Goal: Task Accomplishment & Management: Use online tool/utility

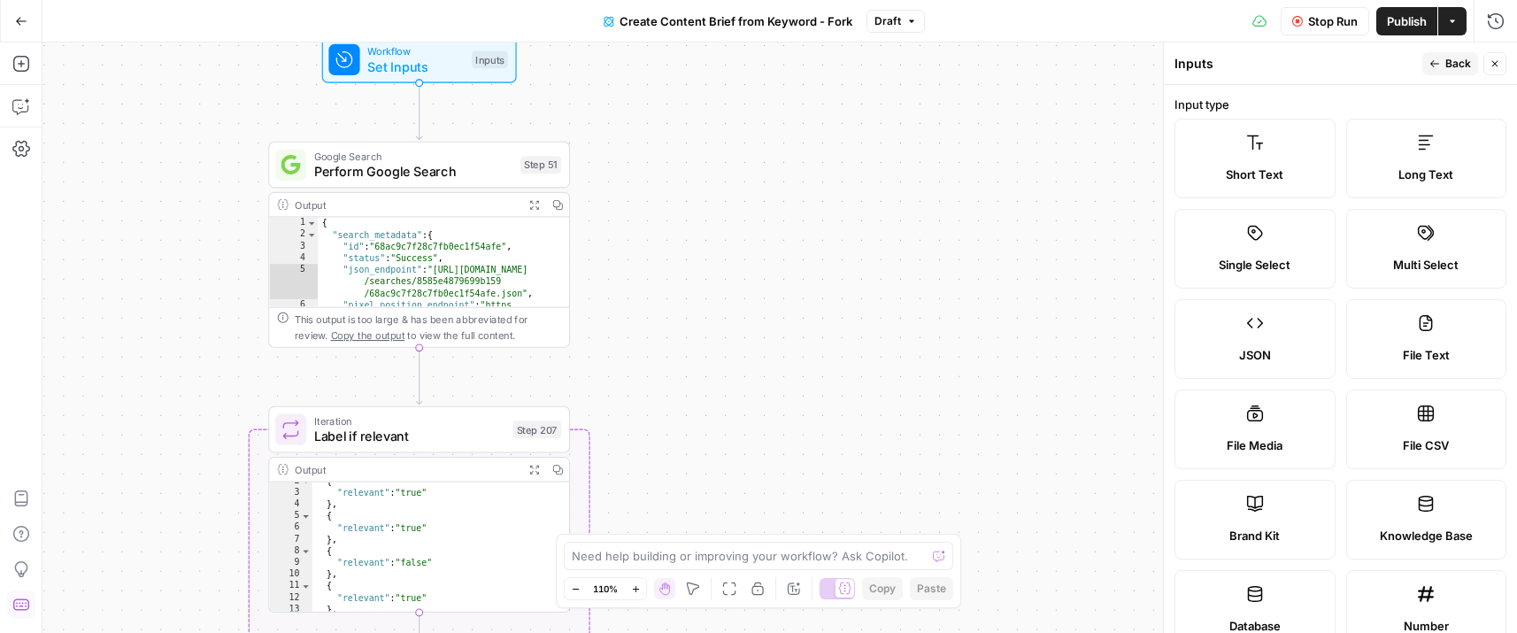
scroll to position [412, 0]
click at [20, 23] on icon "button" at bounding box center [21, 21] width 12 height 12
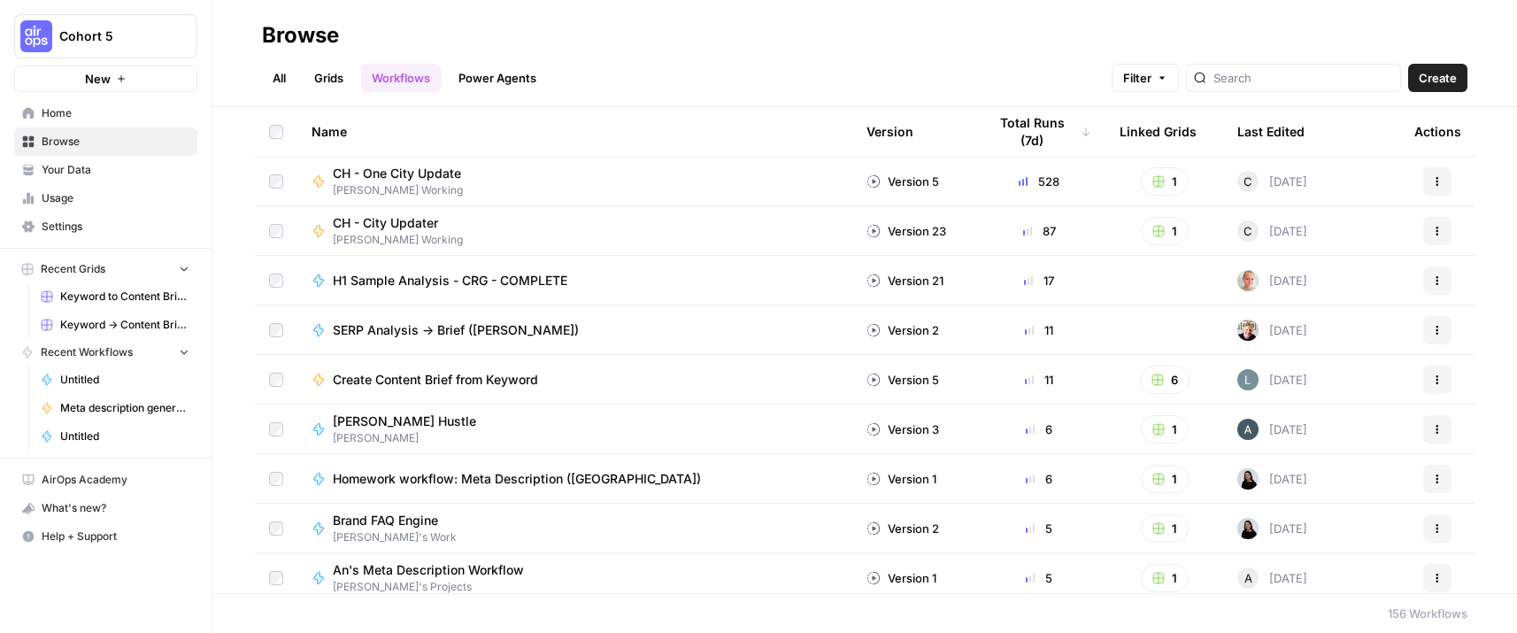
click at [89, 120] on span "Home" at bounding box center [116, 113] width 148 height 16
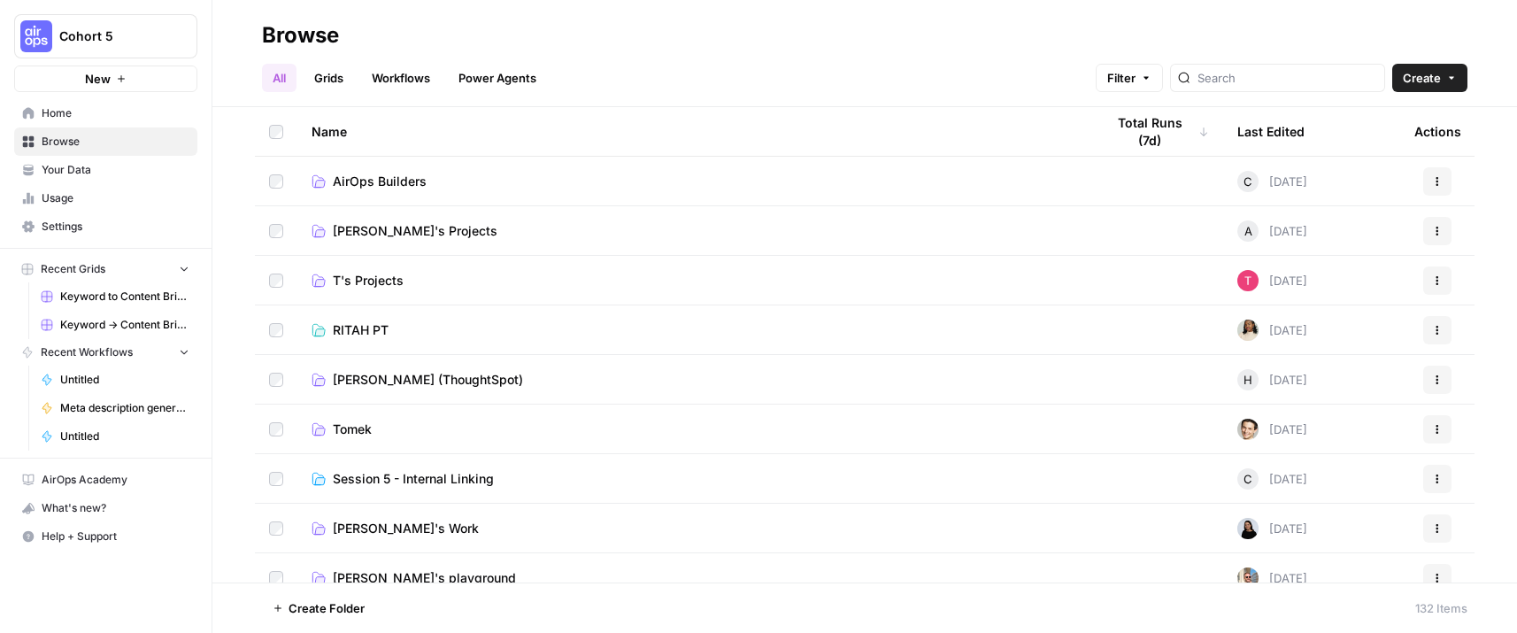
click at [436, 173] on link "AirOps Builders" at bounding box center [694, 182] width 765 height 18
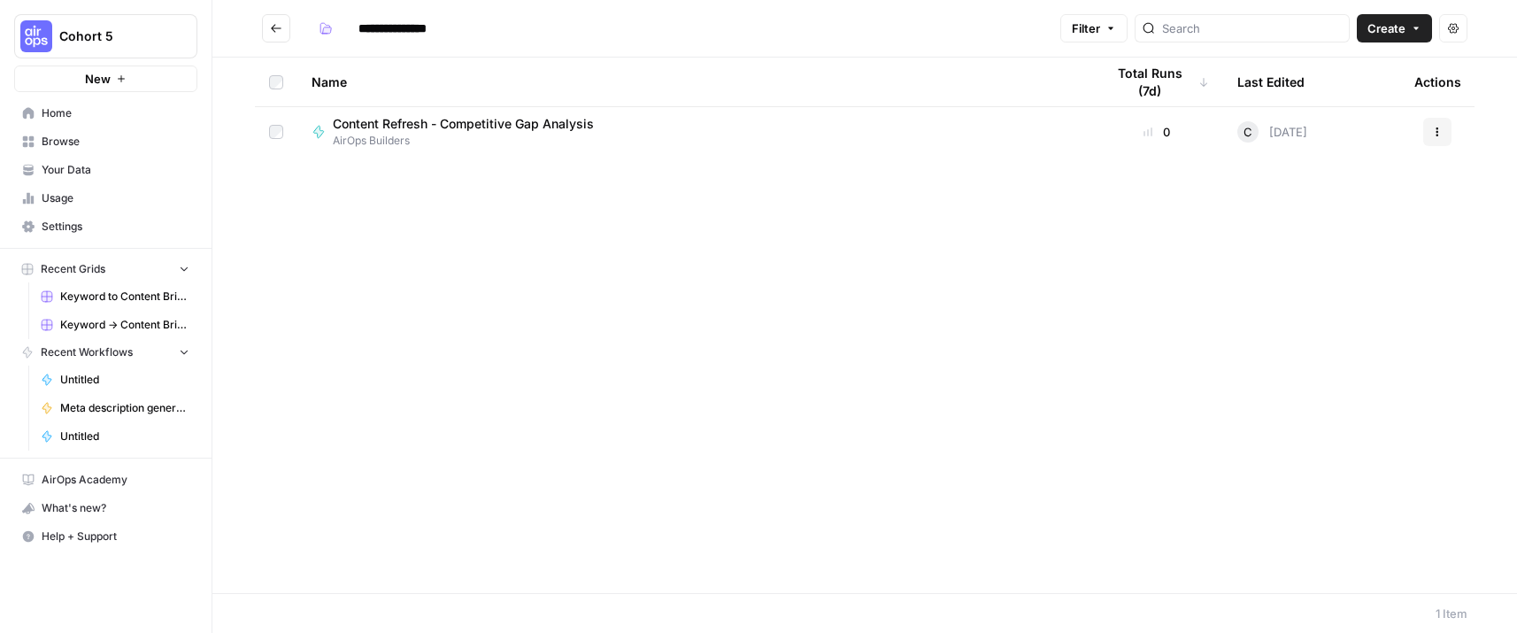
click at [1432, 131] on icon "button" at bounding box center [1437, 132] width 11 height 11
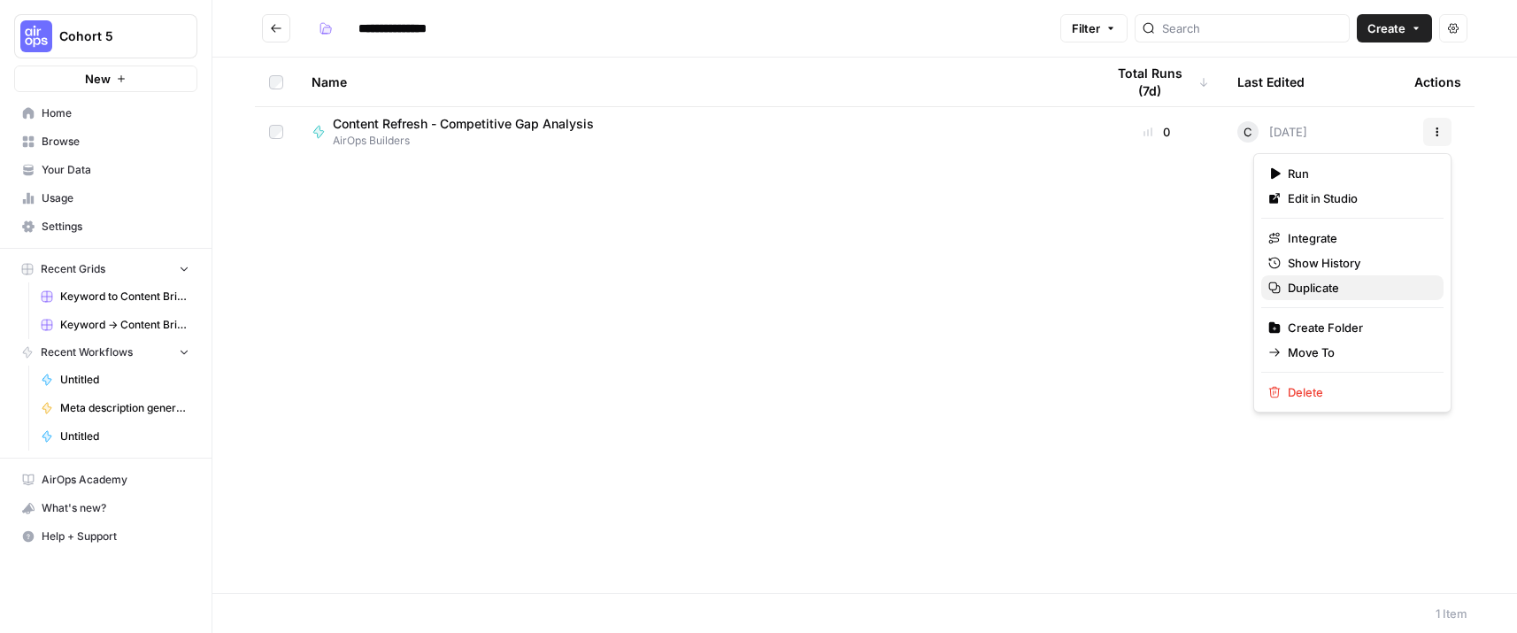
click at [1320, 286] on span "Duplicate" at bounding box center [1359, 288] width 142 height 18
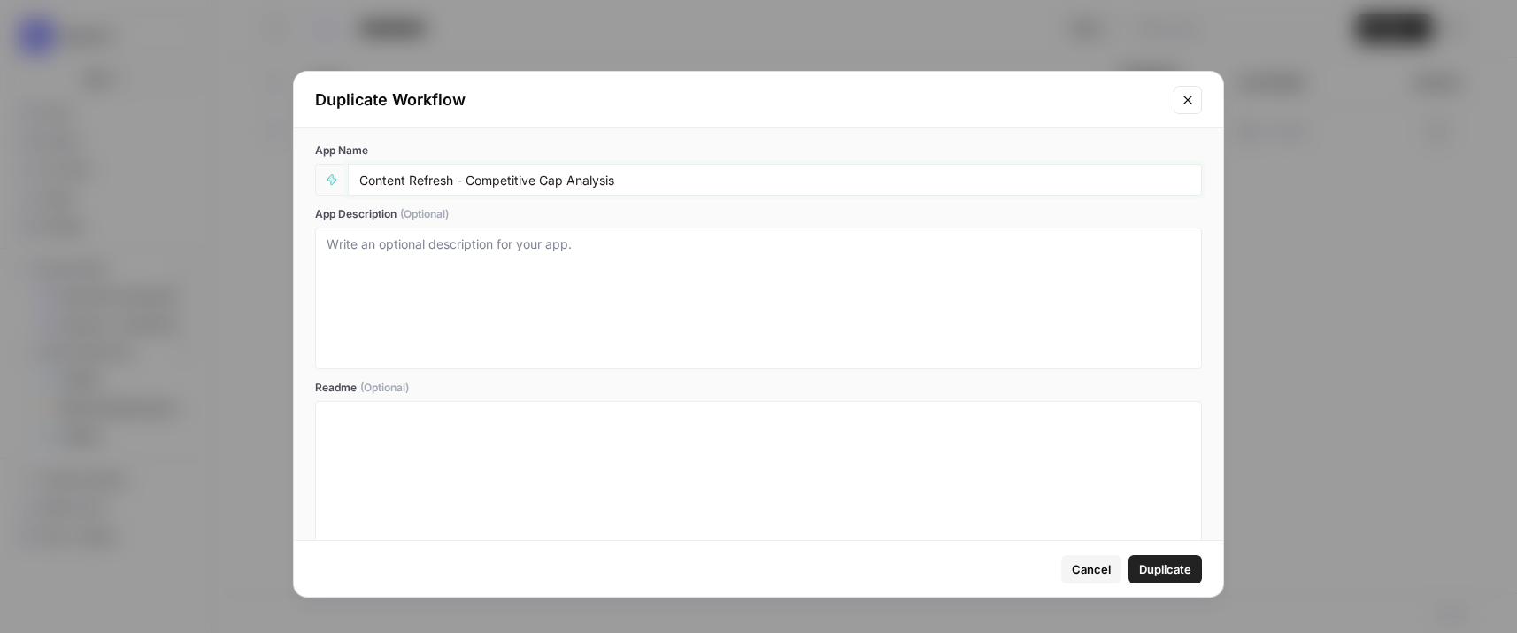
click at [665, 178] on input "Content Refresh - Competitive Gap Analysis" at bounding box center [774, 180] width 831 height 16
type input "Content Refresh - Competitive Gap Analysis [RW]"
click at [1188, 566] on span "Duplicate" at bounding box center [1165, 569] width 52 height 18
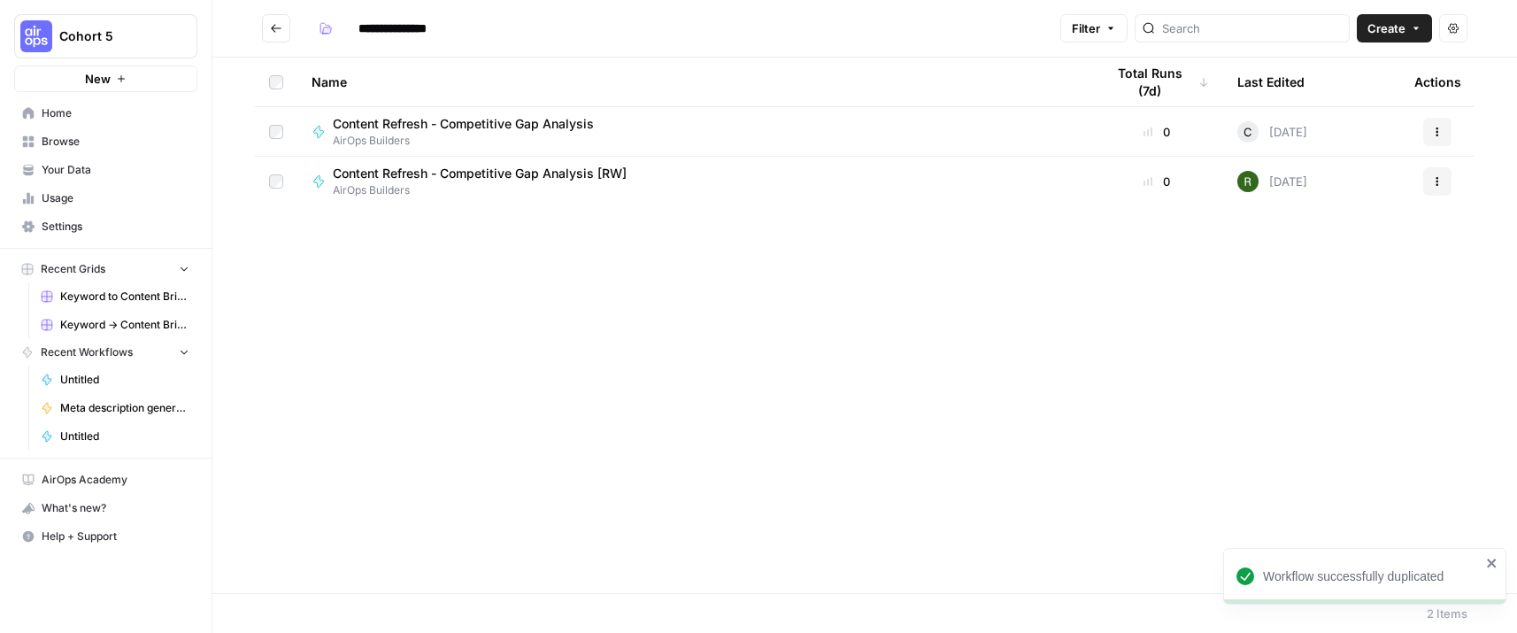
click at [764, 183] on div "Content Refresh - Competitive Gap Analysis [RW] AirOps Builders" at bounding box center [694, 182] width 765 height 34
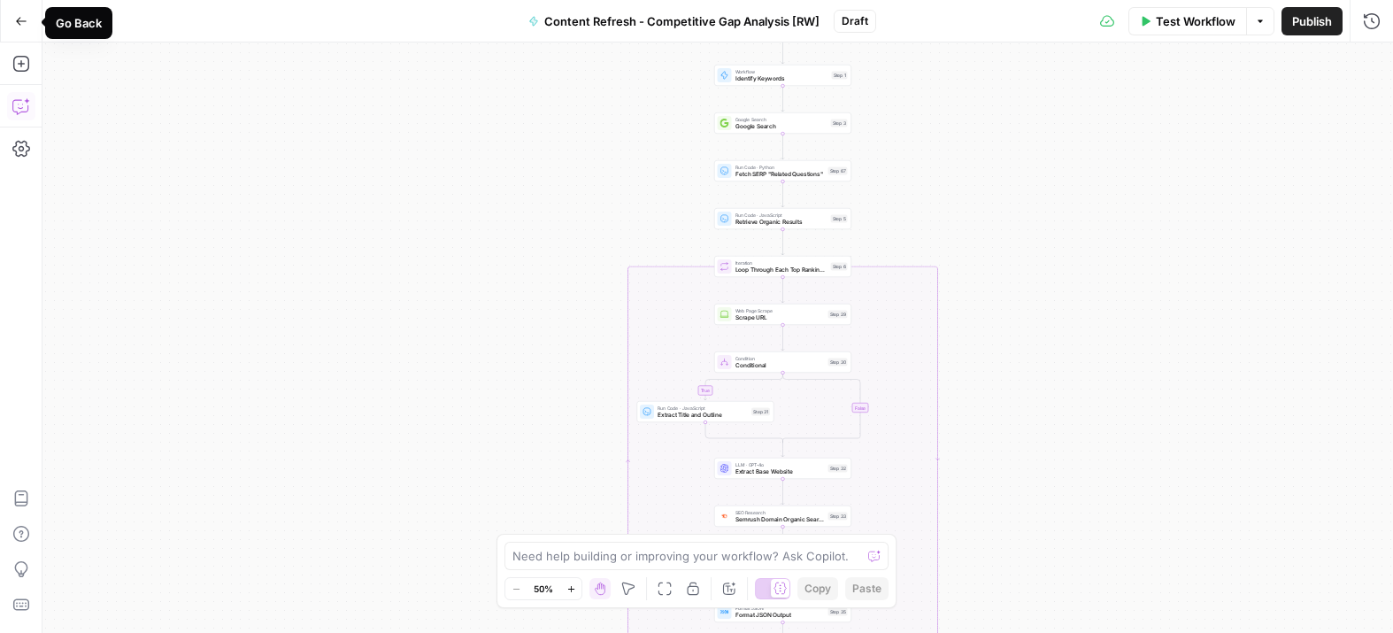
click at [17, 20] on icon "button" at bounding box center [21, 21] width 11 height 8
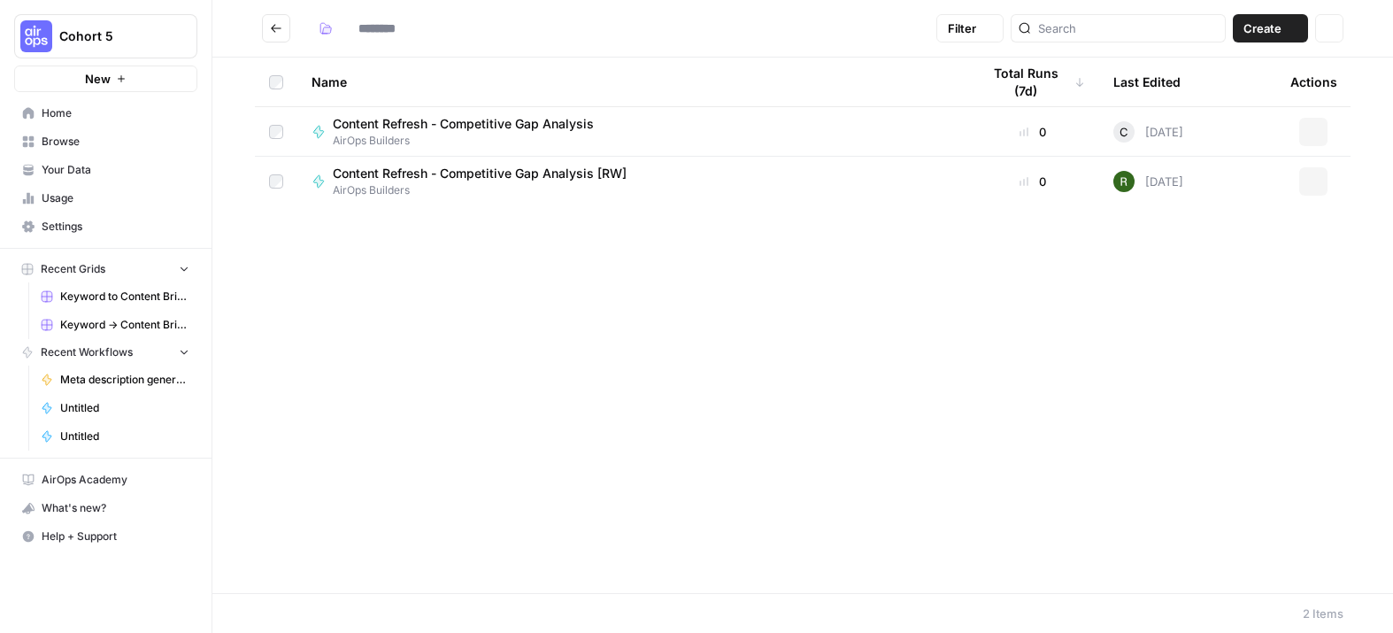
type input "**********"
click at [281, 23] on icon "Go back" at bounding box center [276, 28] width 12 height 12
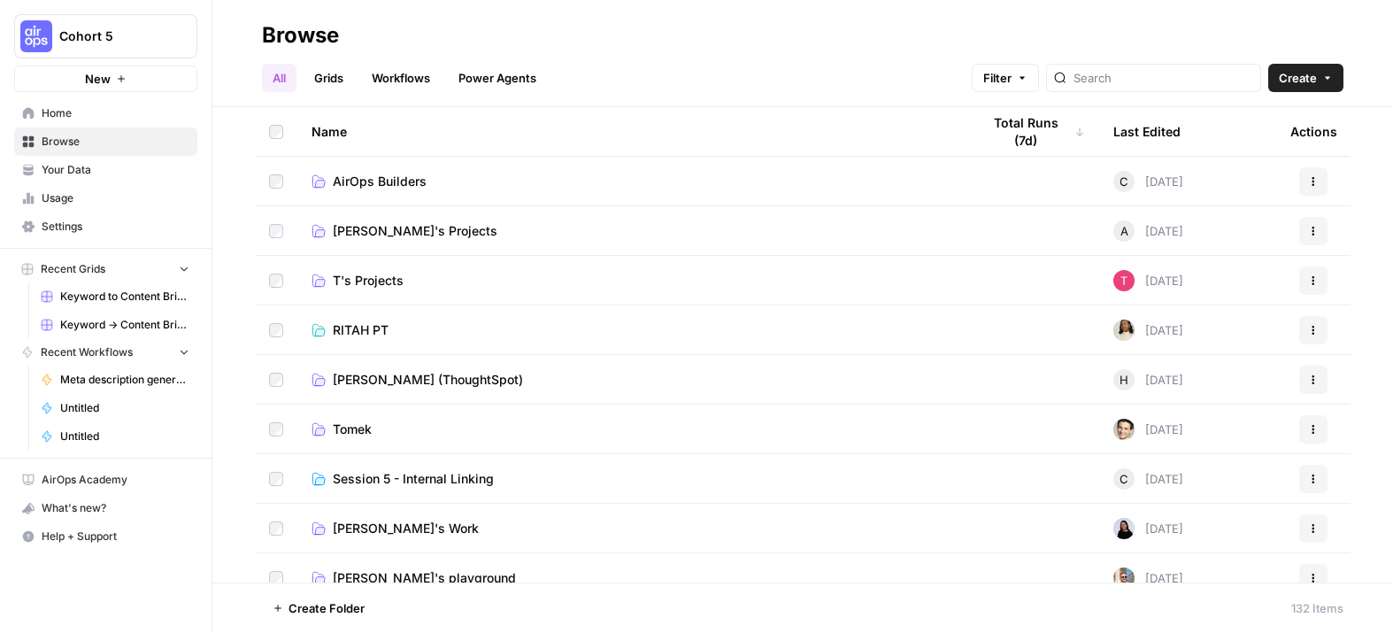
click at [379, 80] on link "Workflows" at bounding box center [401, 78] width 80 height 28
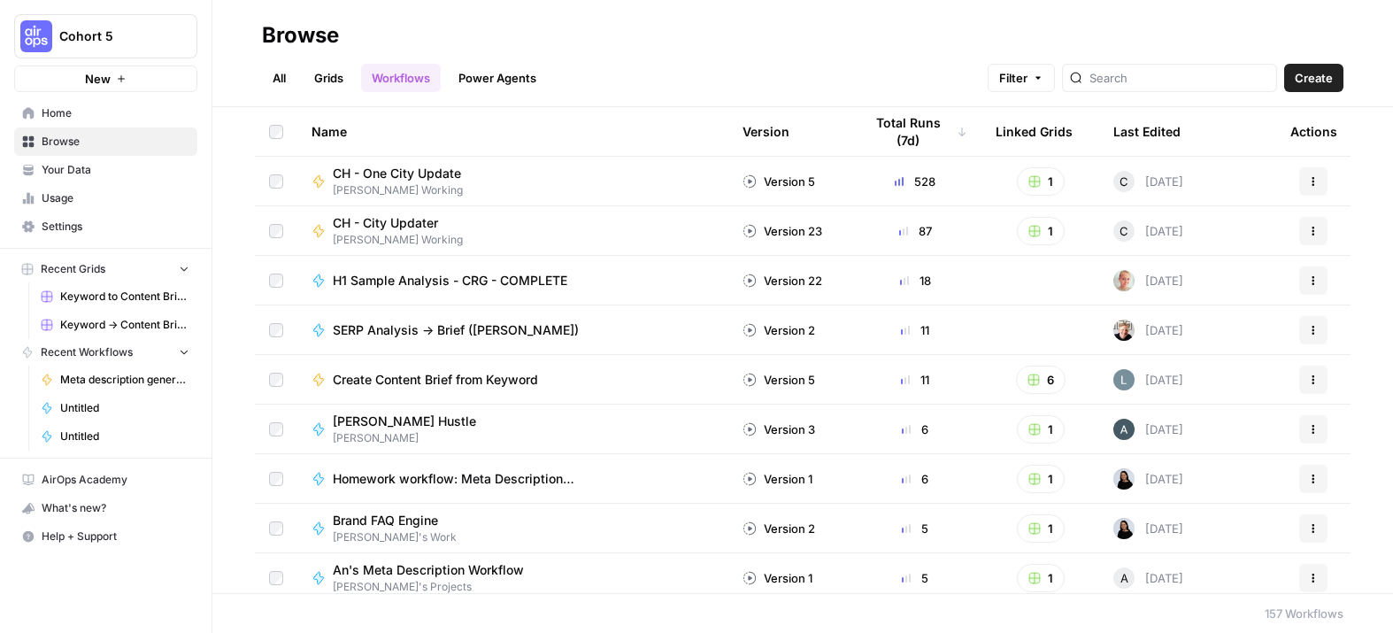
click at [590, 181] on div "CH - One City Update [PERSON_NAME] Working" at bounding box center [513, 182] width 403 height 34
click at [567, 228] on div "CH - City Updater [PERSON_NAME] Working" at bounding box center [513, 231] width 403 height 34
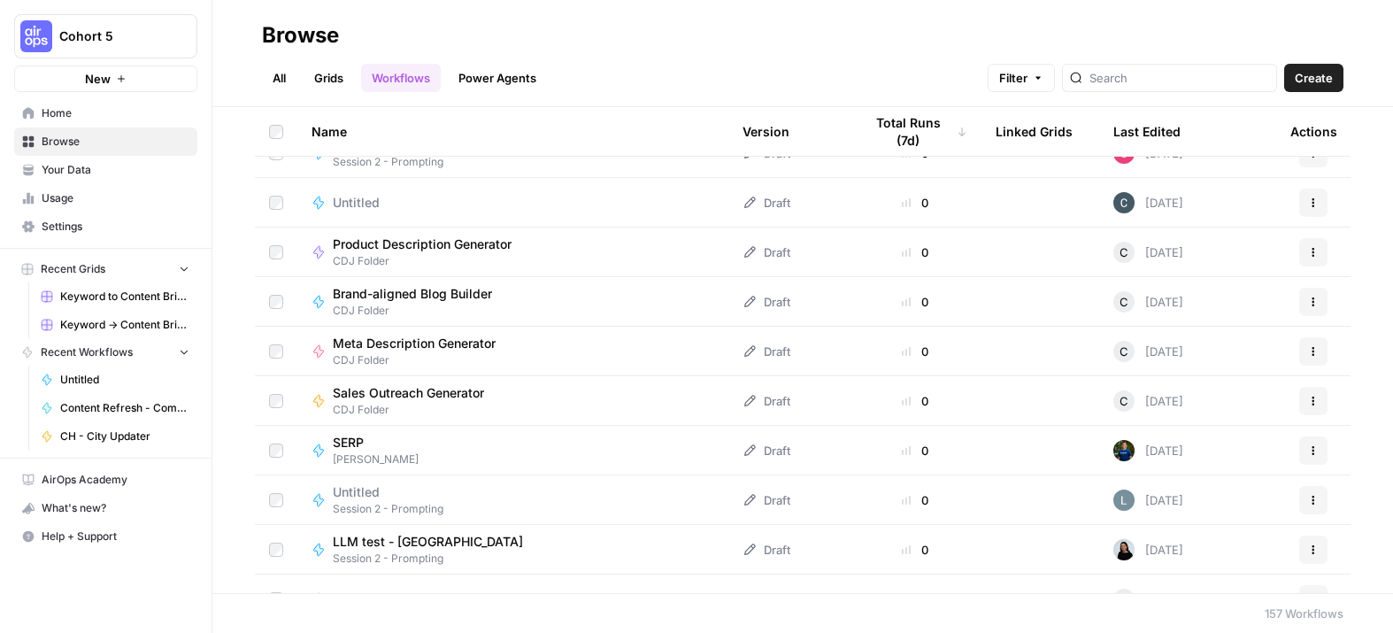
scroll to position [4587, 0]
click at [1297, 67] on button "Create" at bounding box center [1313, 78] width 59 height 28
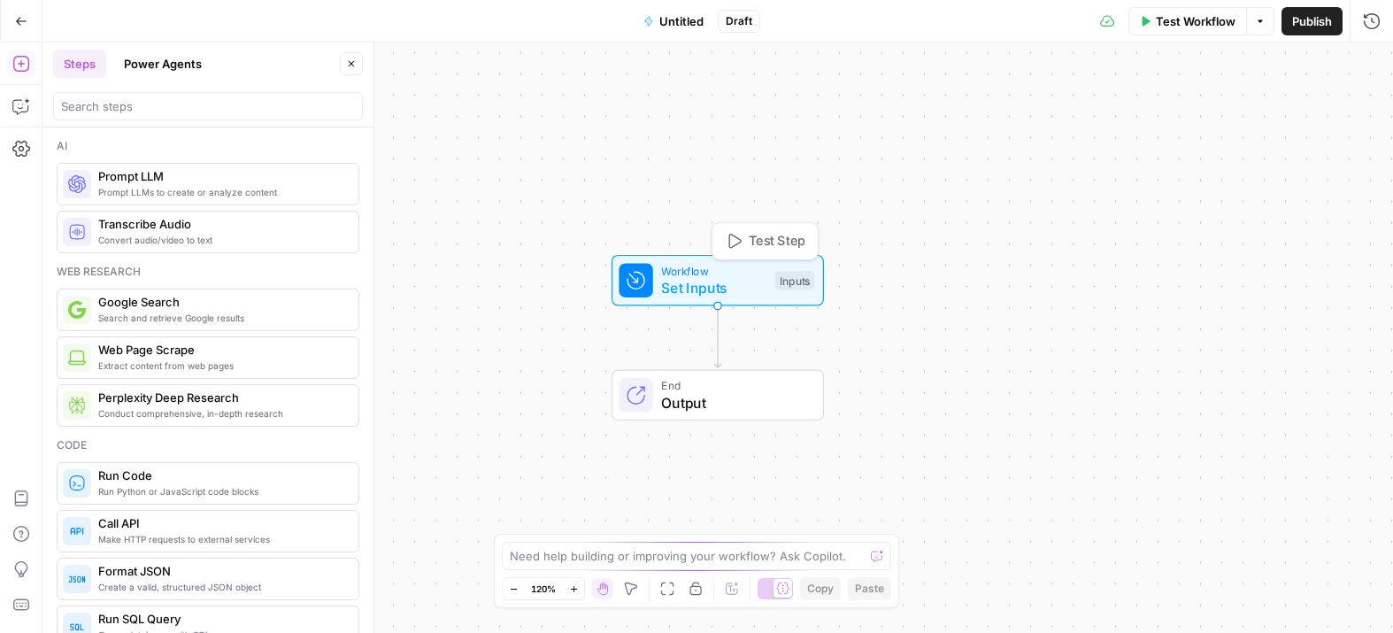
click at [772, 279] on div "Workflow Set Inputs Inputs Test Step" at bounding box center [717, 280] width 196 height 36
click at [1221, 115] on button "Add Field" at bounding box center [1201, 120] width 295 height 28
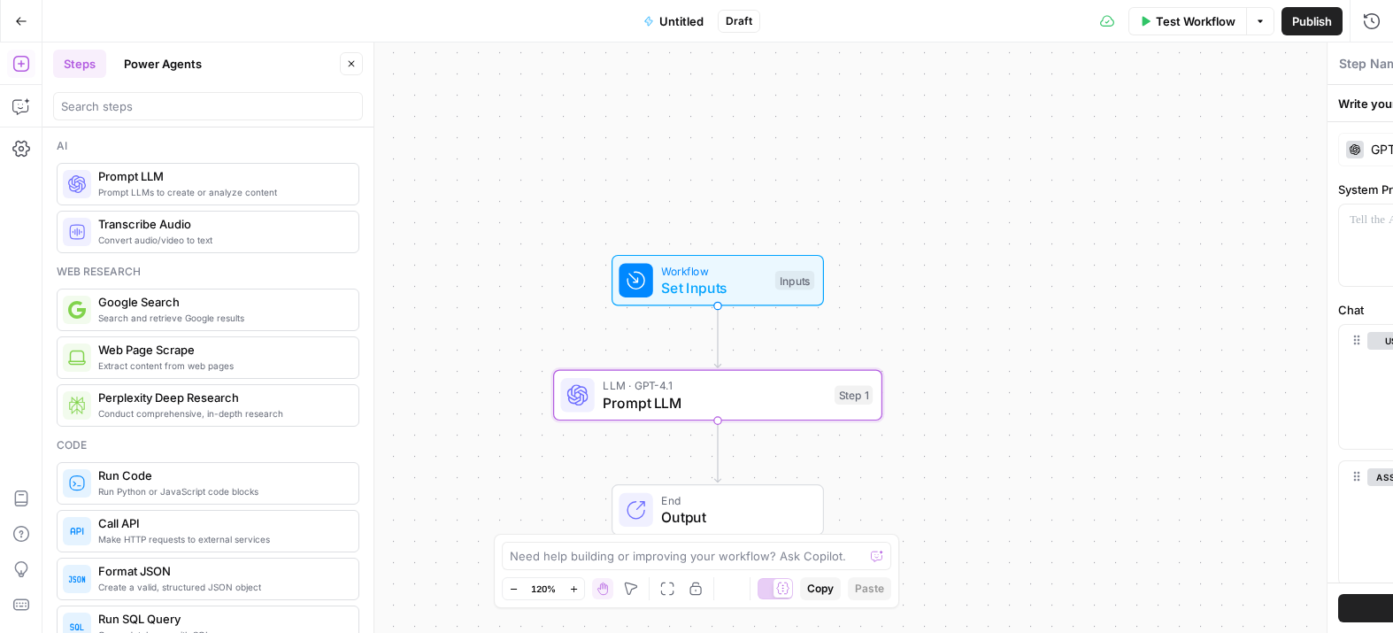
type textarea "Prompt LLM"
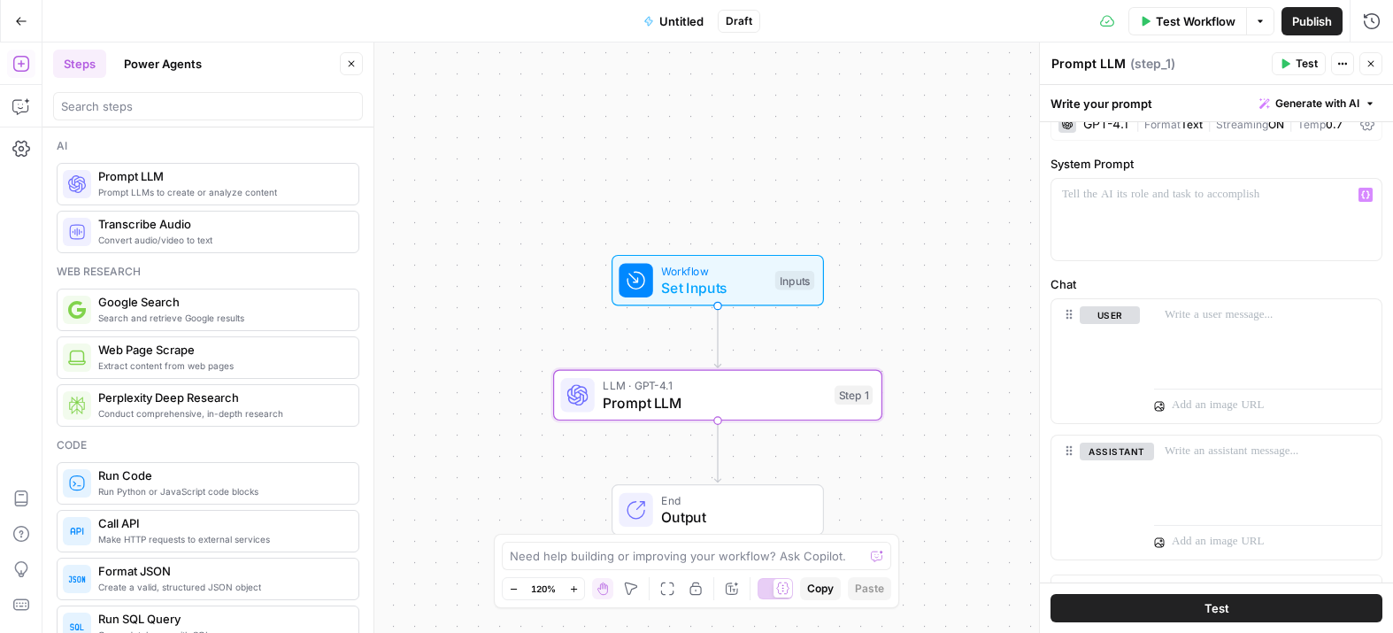
scroll to position [55, 0]
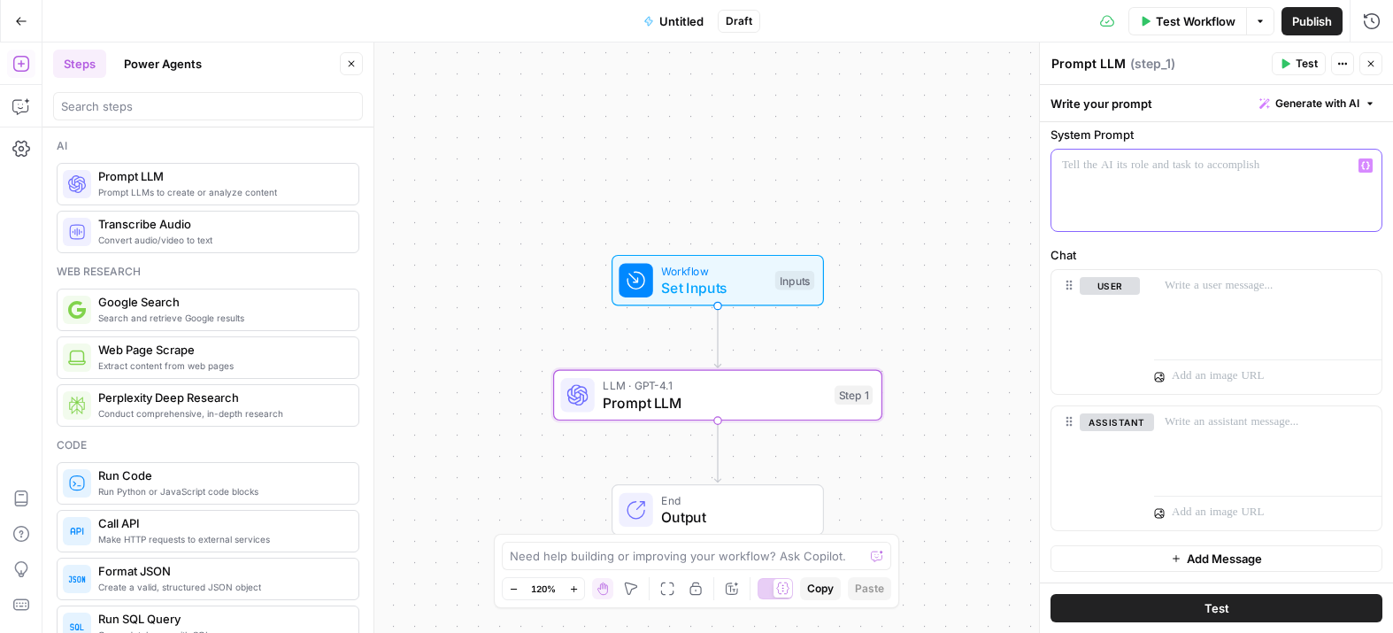
click at [1163, 196] on div at bounding box center [1216, 190] width 330 height 81
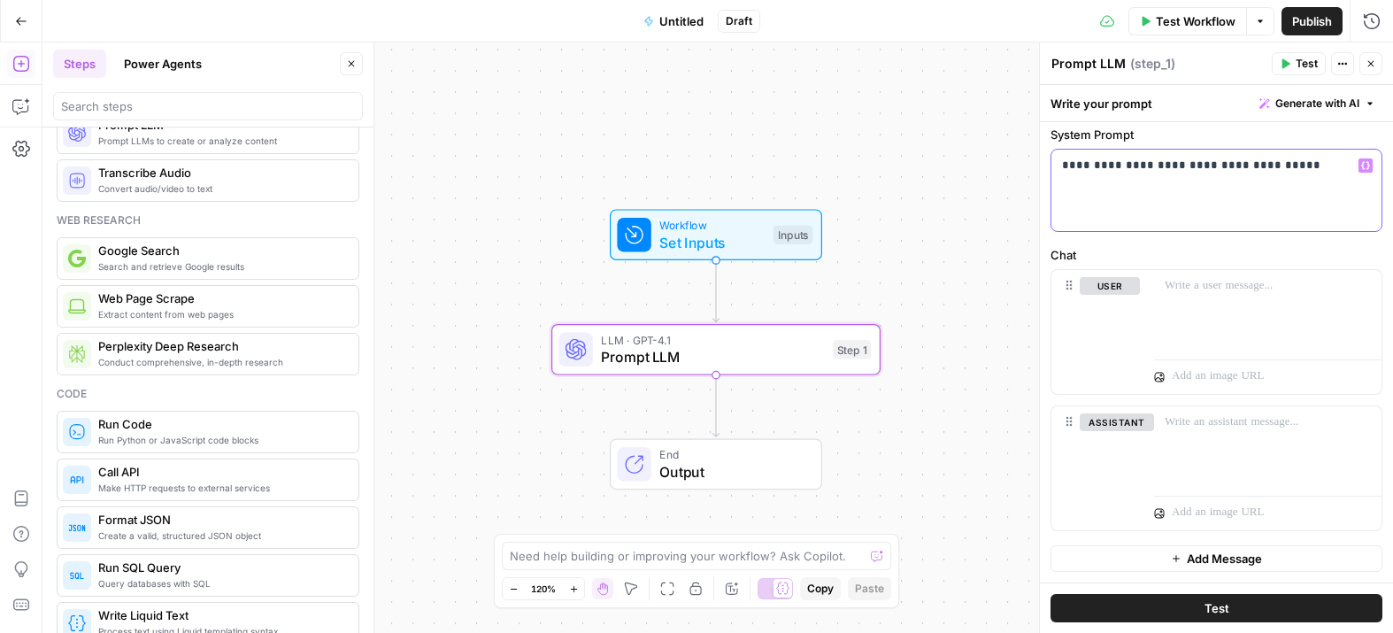
scroll to position [58, 0]
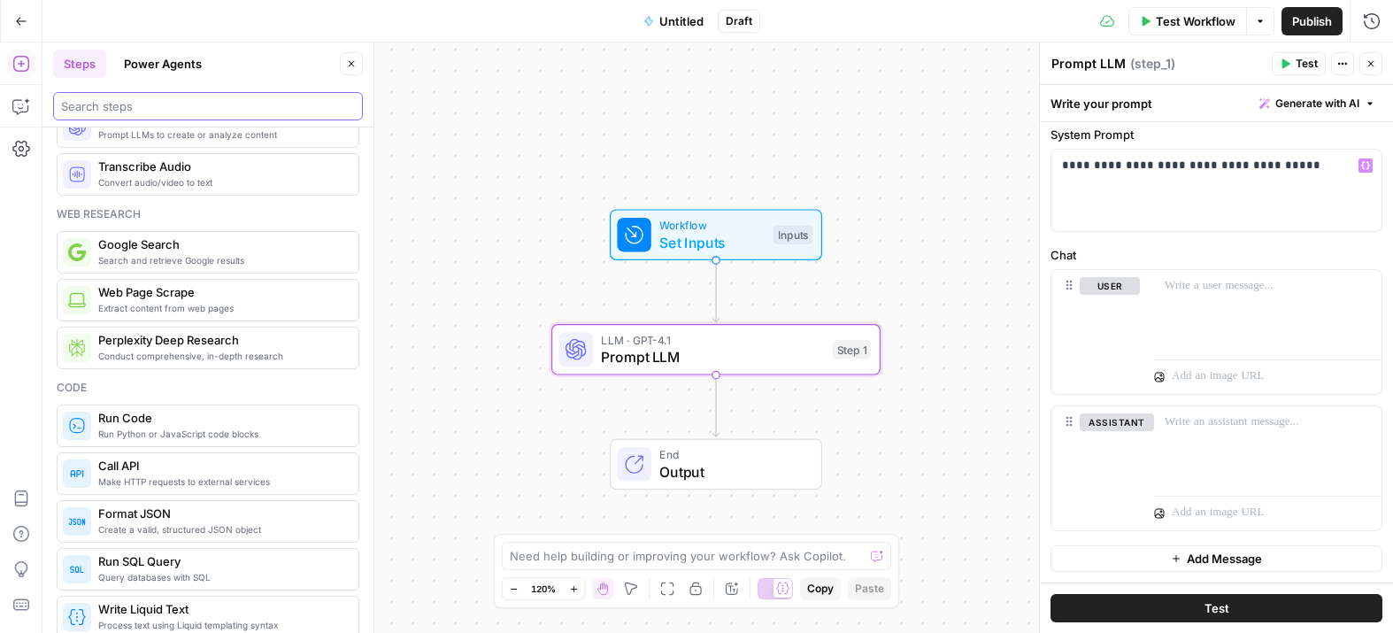
click at [217, 105] on input "search" at bounding box center [208, 106] width 294 height 18
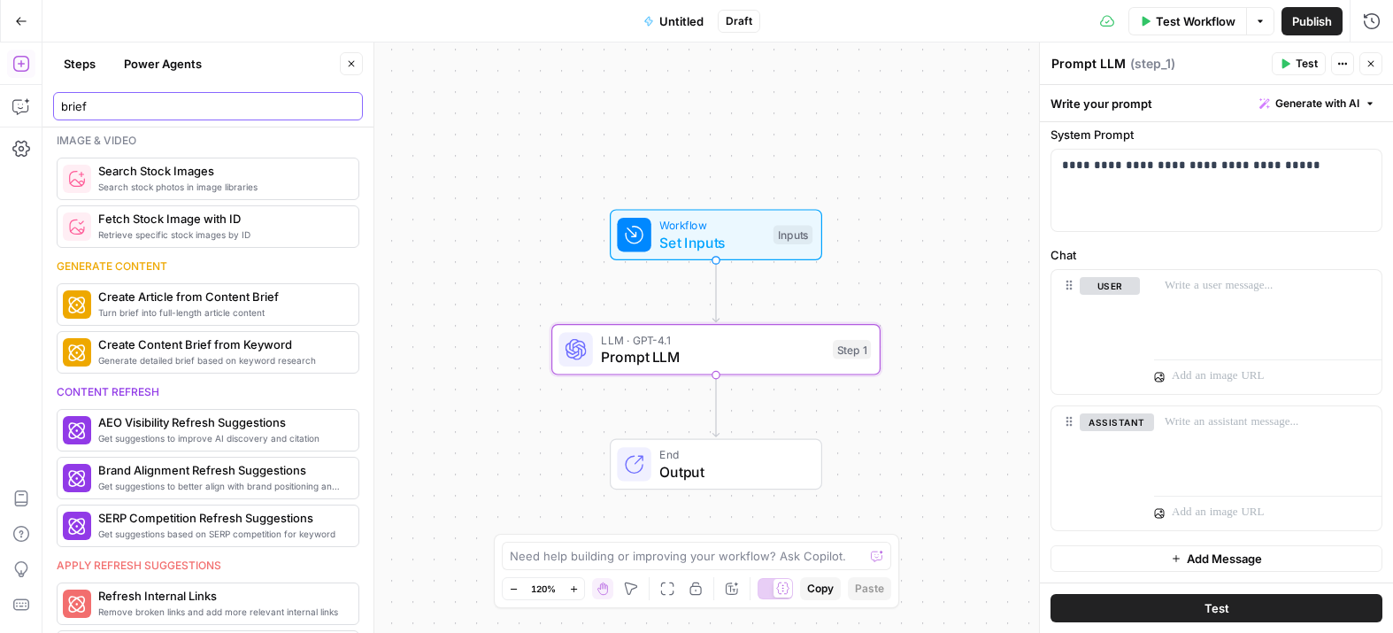
scroll to position [266, 0]
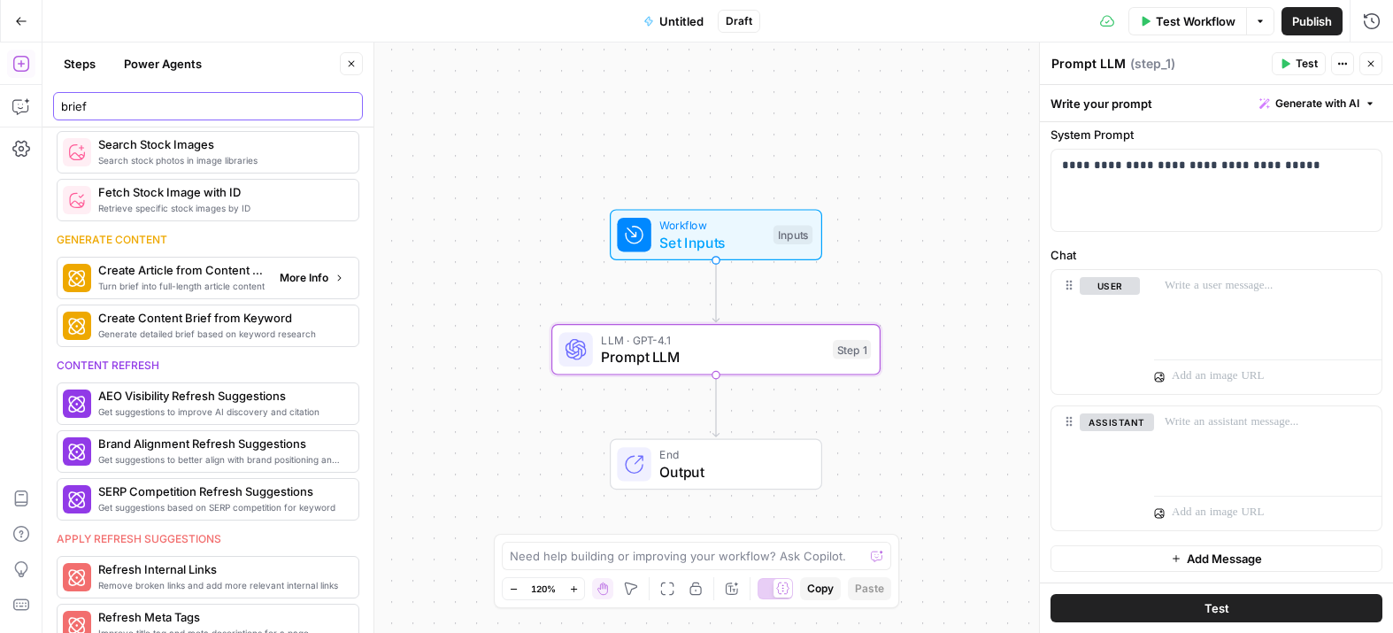
type input "brief"
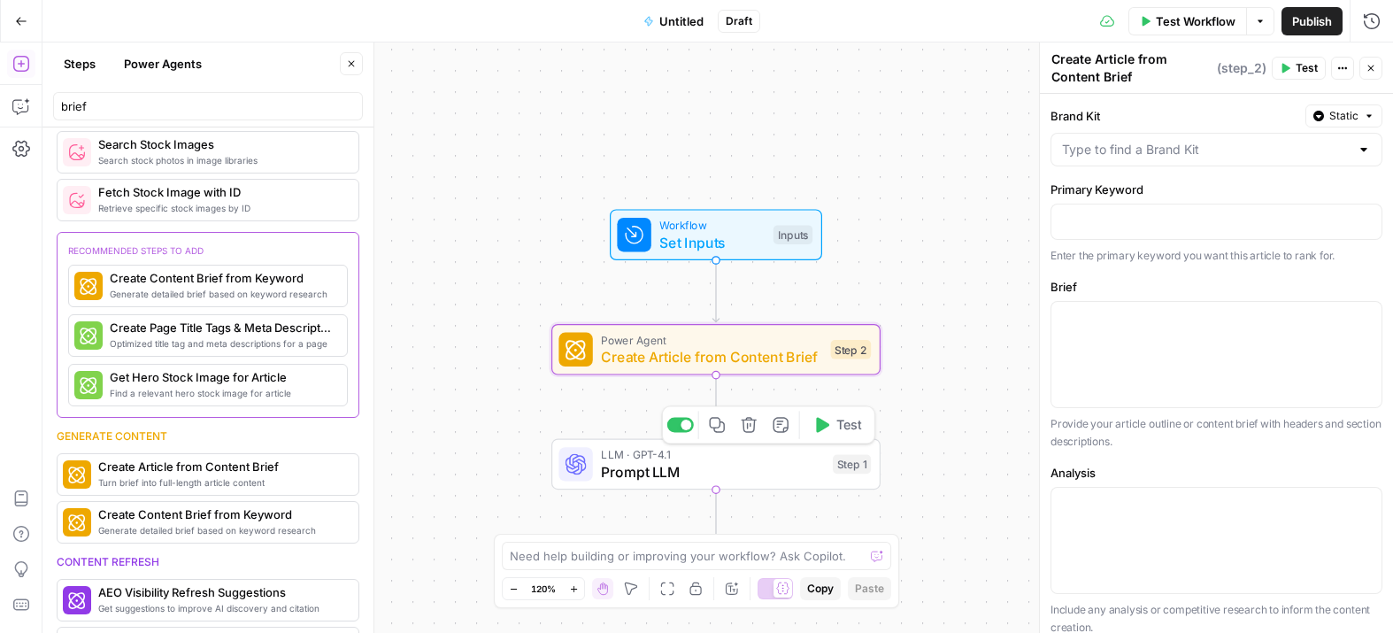
click at [746, 426] on icon "button" at bounding box center [748, 424] width 15 height 15
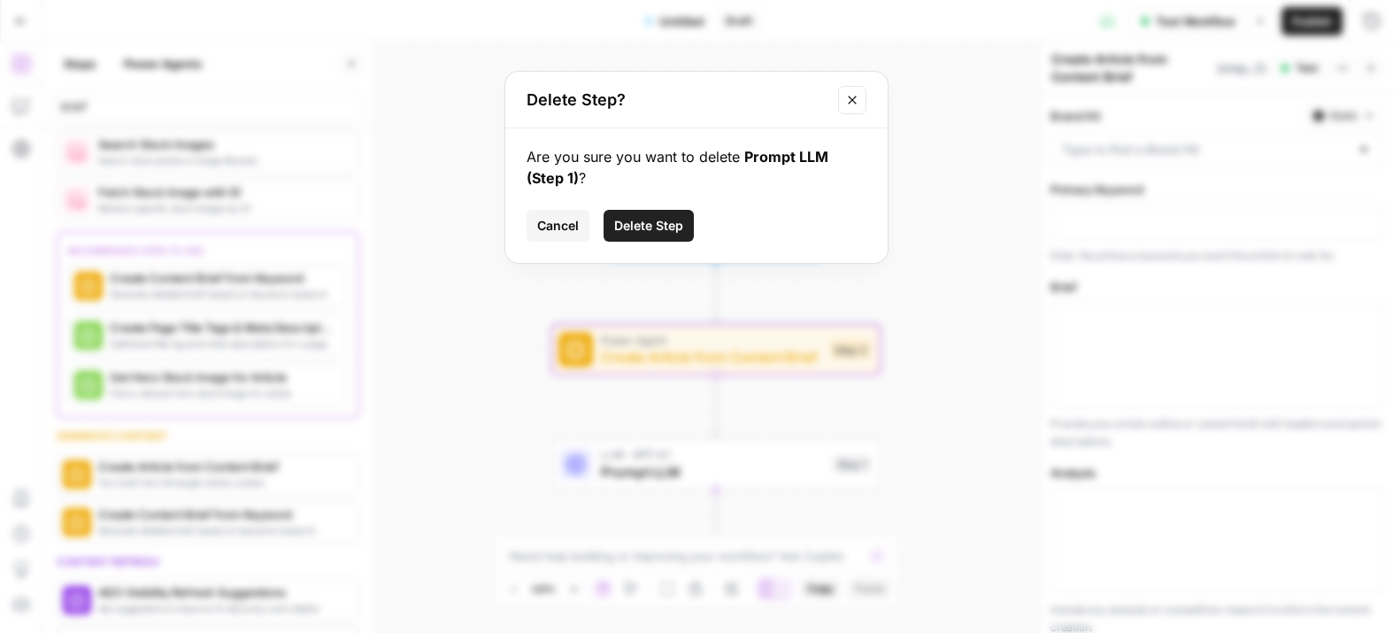
click at [666, 236] on button "Delete Step" at bounding box center [649, 226] width 90 height 32
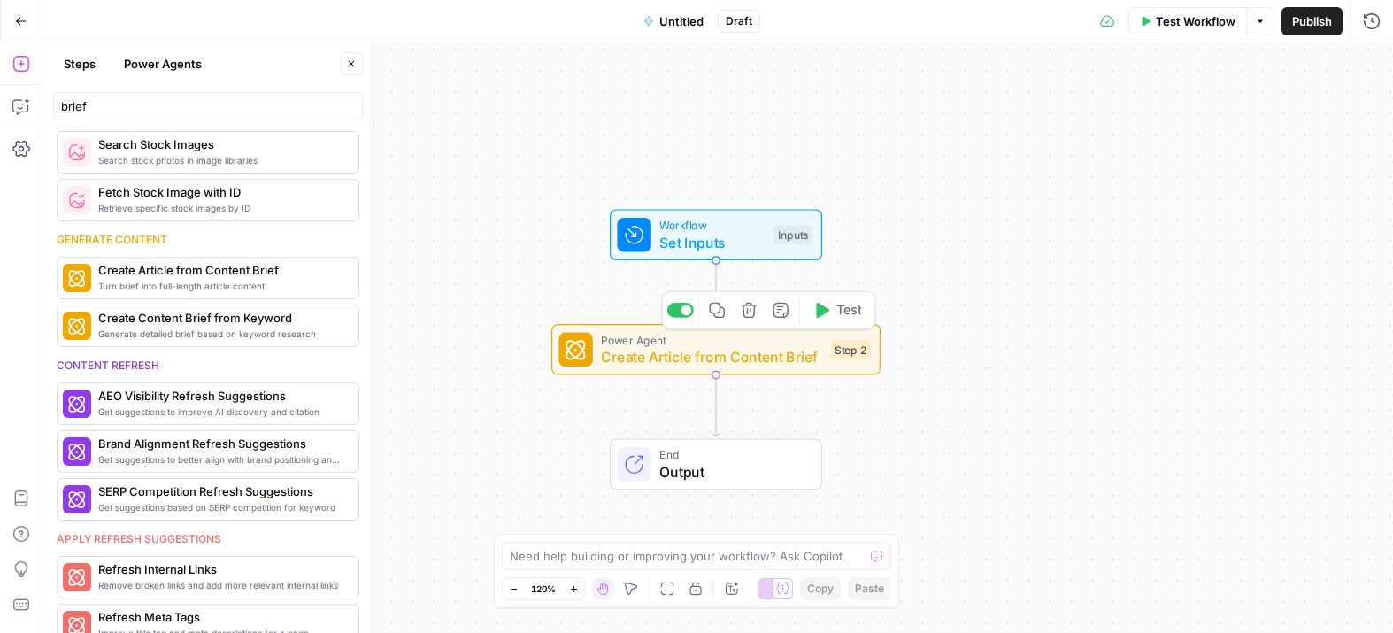
click at [745, 355] on span "Create Article from Content Brief" at bounding box center [711, 356] width 221 height 21
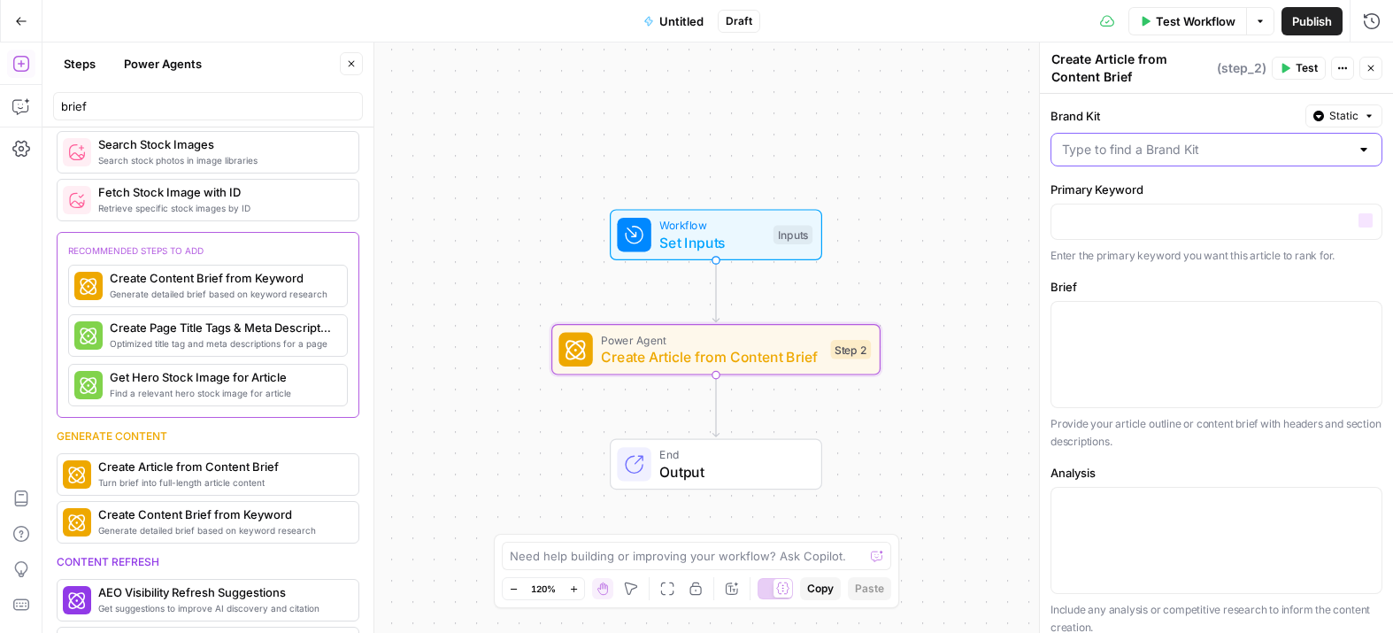
click at [1140, 146] on input "Brand Kit" at bounding box center [1206, 150] width 288 height 18
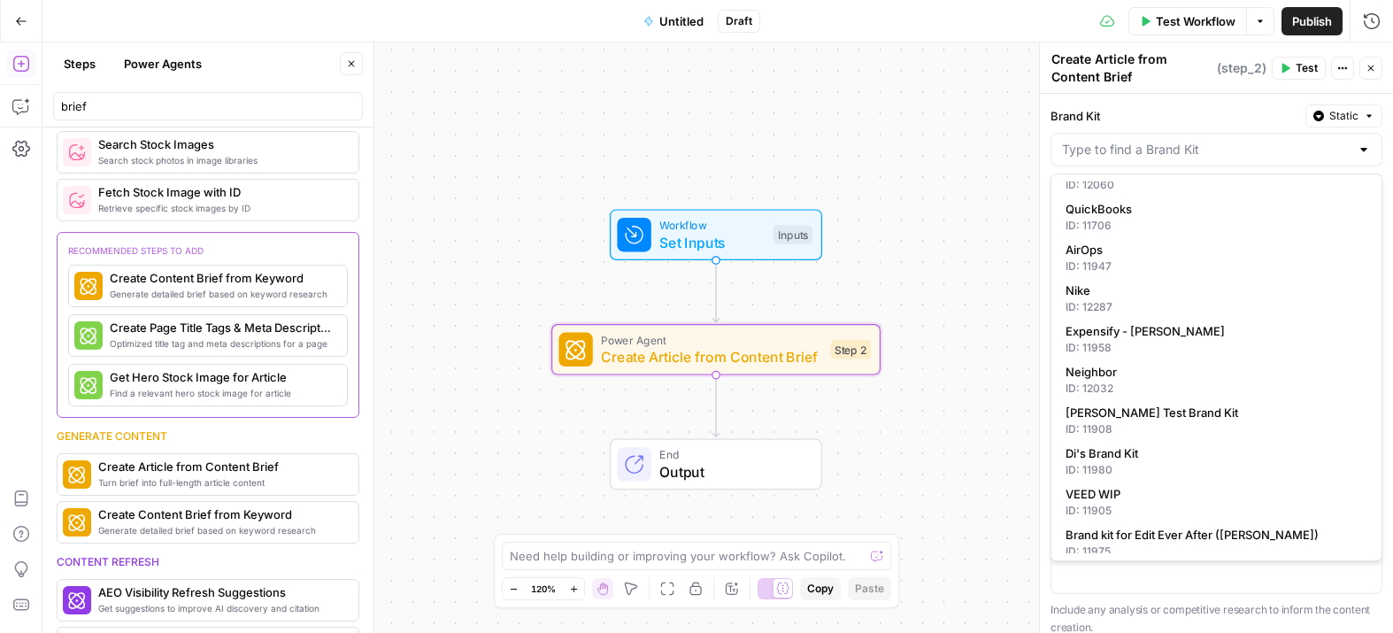
scroll to position [284, 0]
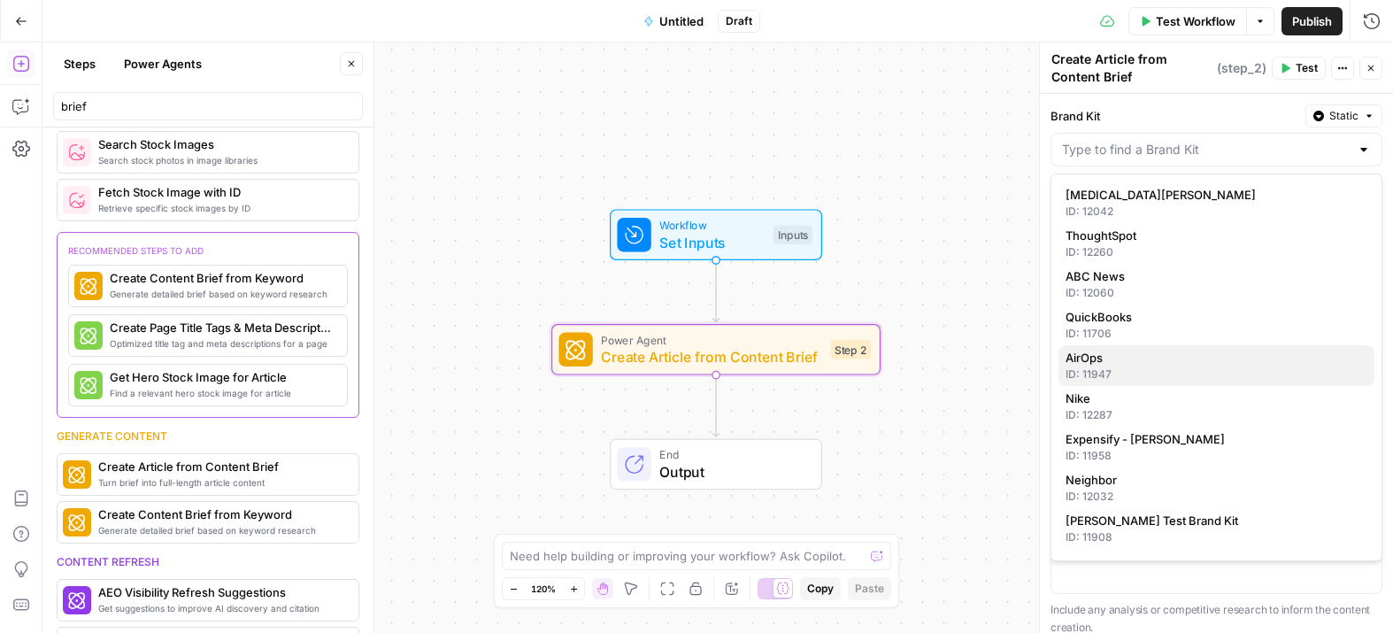
click at [1174, 373] on div "ID: 11947" at bounding box center [1217, 374] width 302 height 16
type input "AirOps"
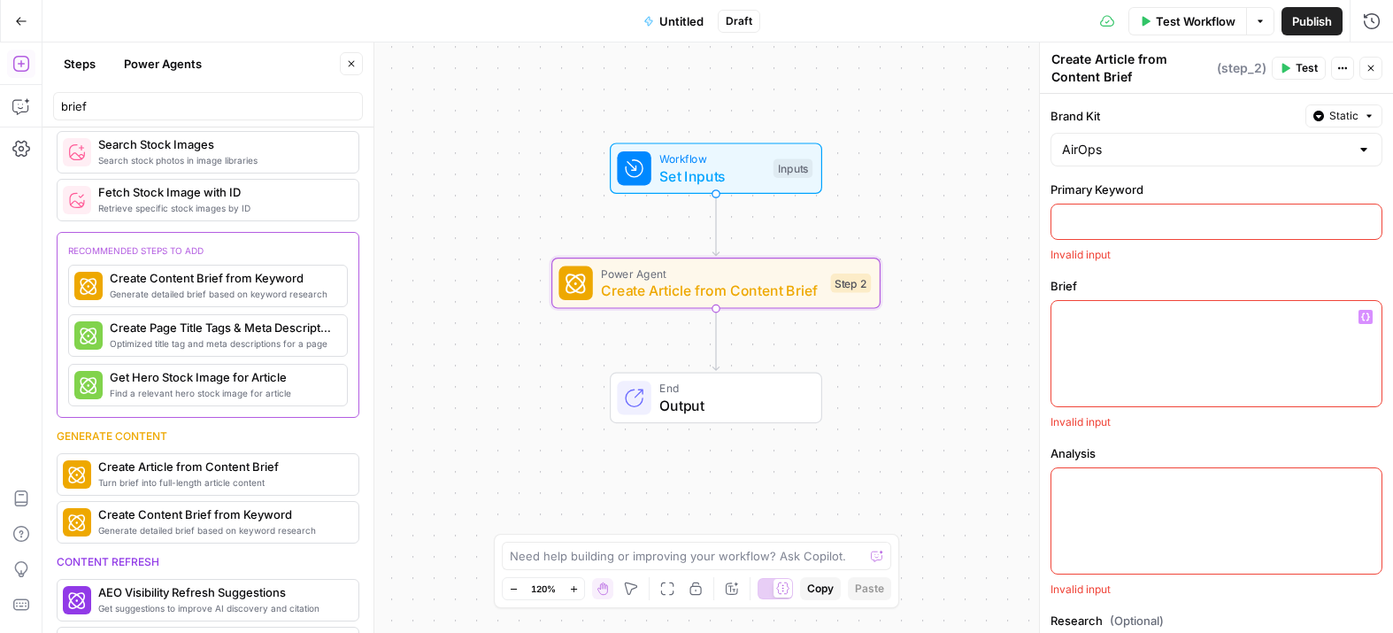
click at [1138, 228] on p at bounding box center [1216, 221] width 309 height 18
click at [1236, 216] on p at bounding box center [1216, 221] width 309 height 18
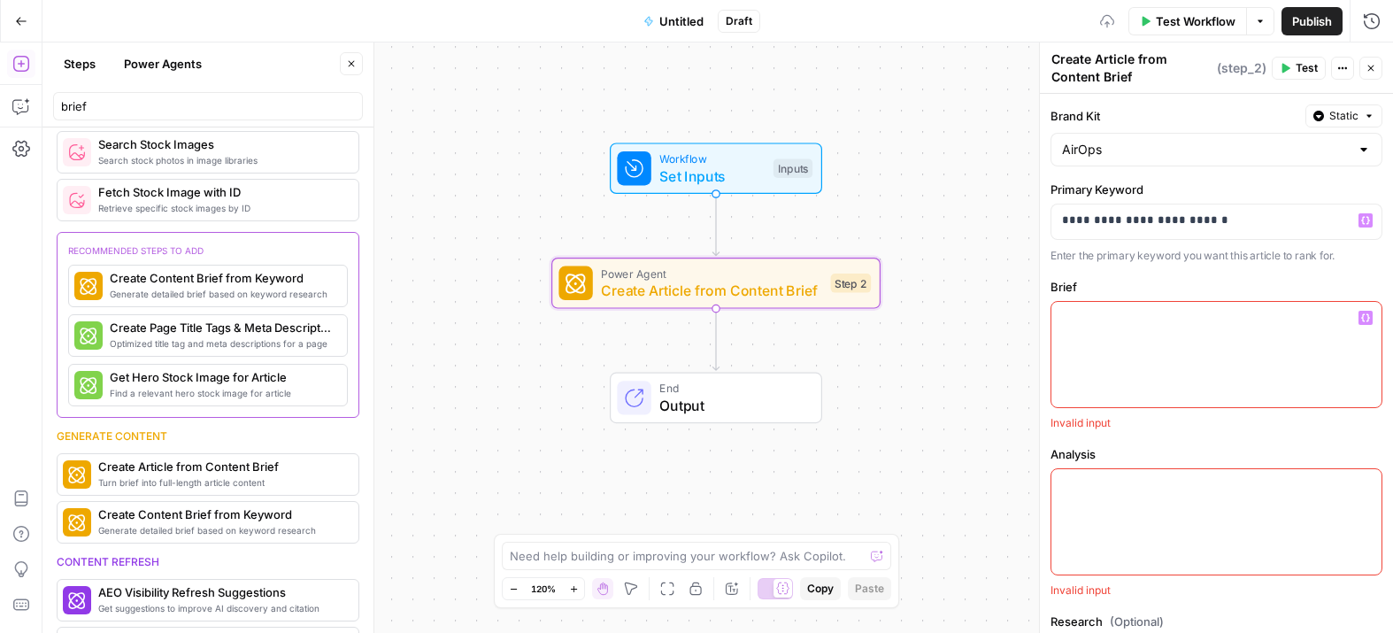
click at [1136, 344] on div at bounding box center [1216, 354] width 330 height 105
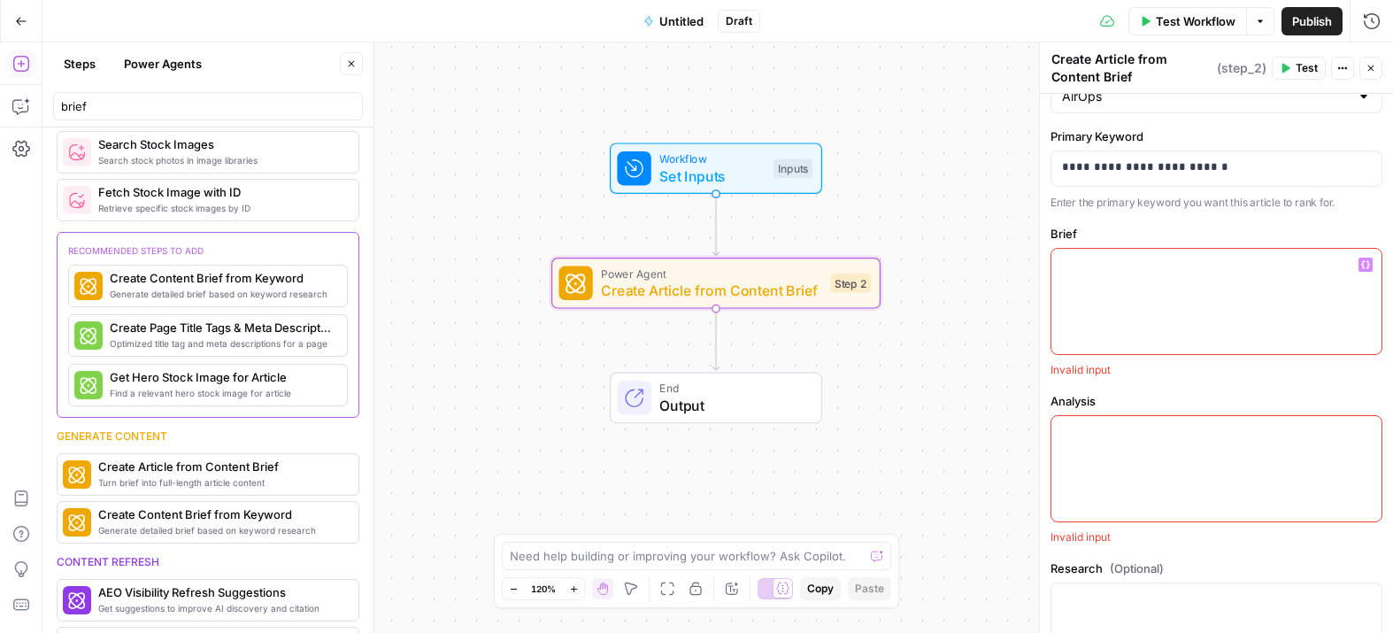
scroll to position [50, 0]
click at [1364, 269] on icon "button" at bounding box center [1365, 268] width 9 height 9
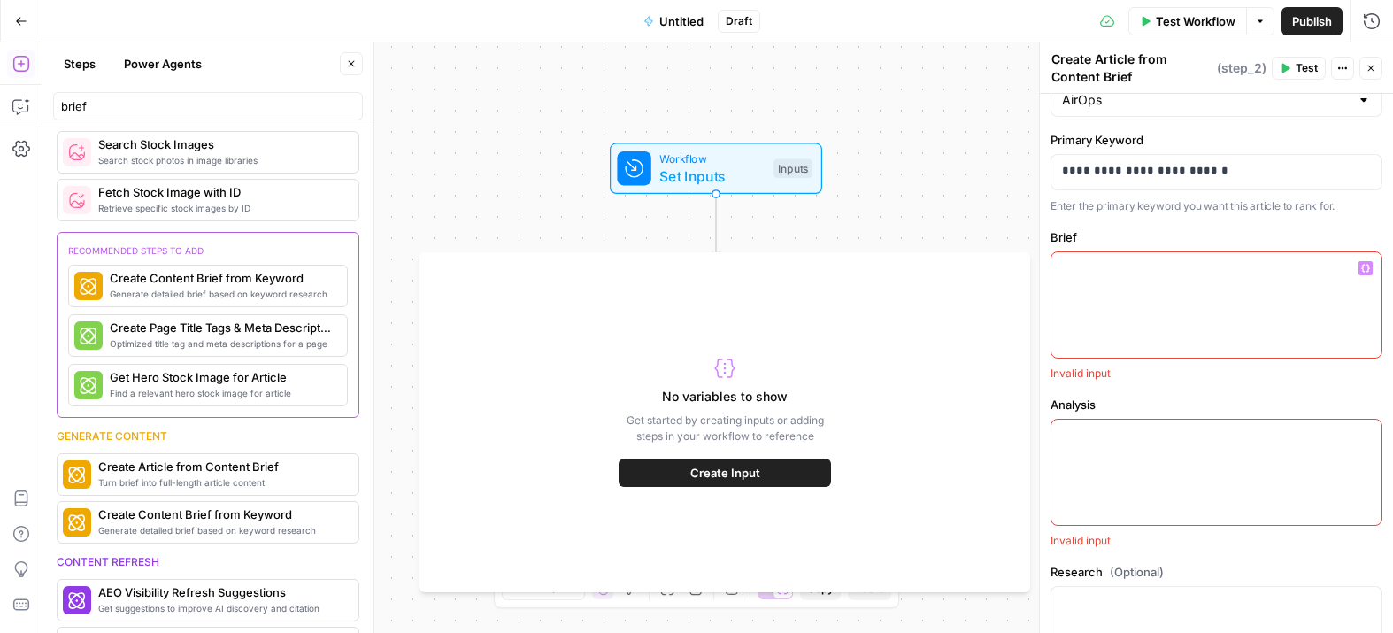
click at [1364, 270] on icon "button" at bounding box center [1365, 268] width 9 height 9
click at [1136, 291] on div at bounding box center [1216, 304] width 330 height 105
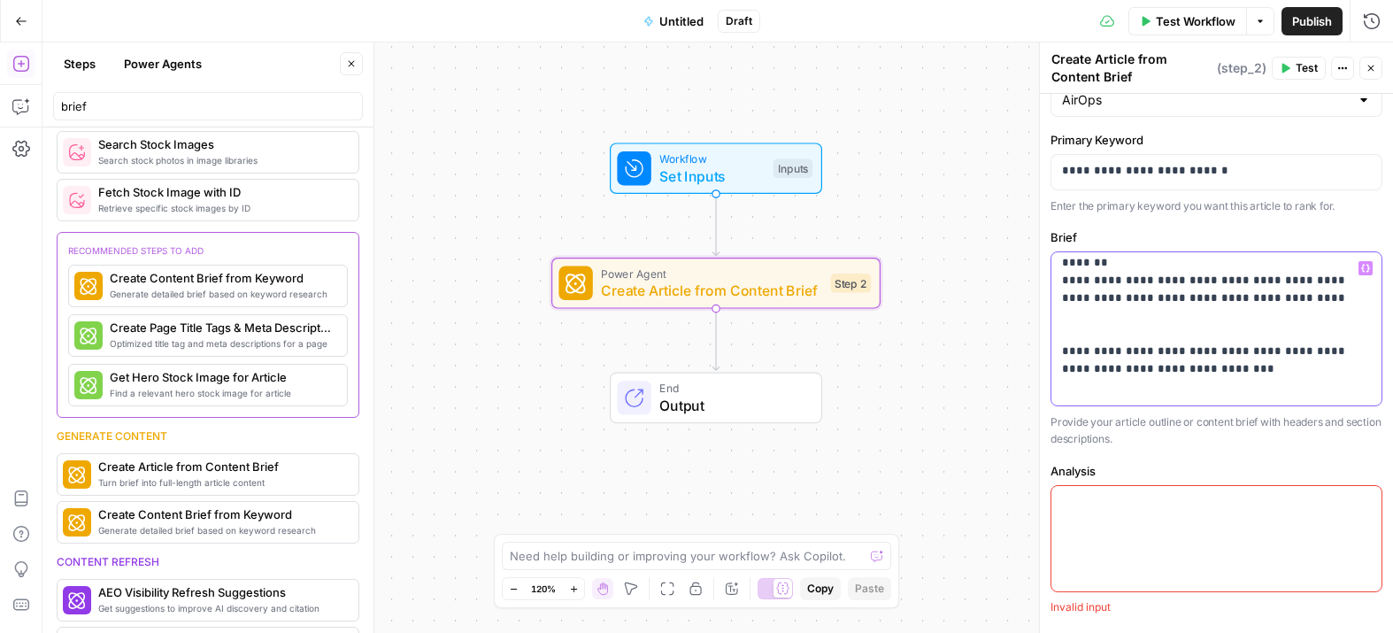
scroll to position [1335, 0]
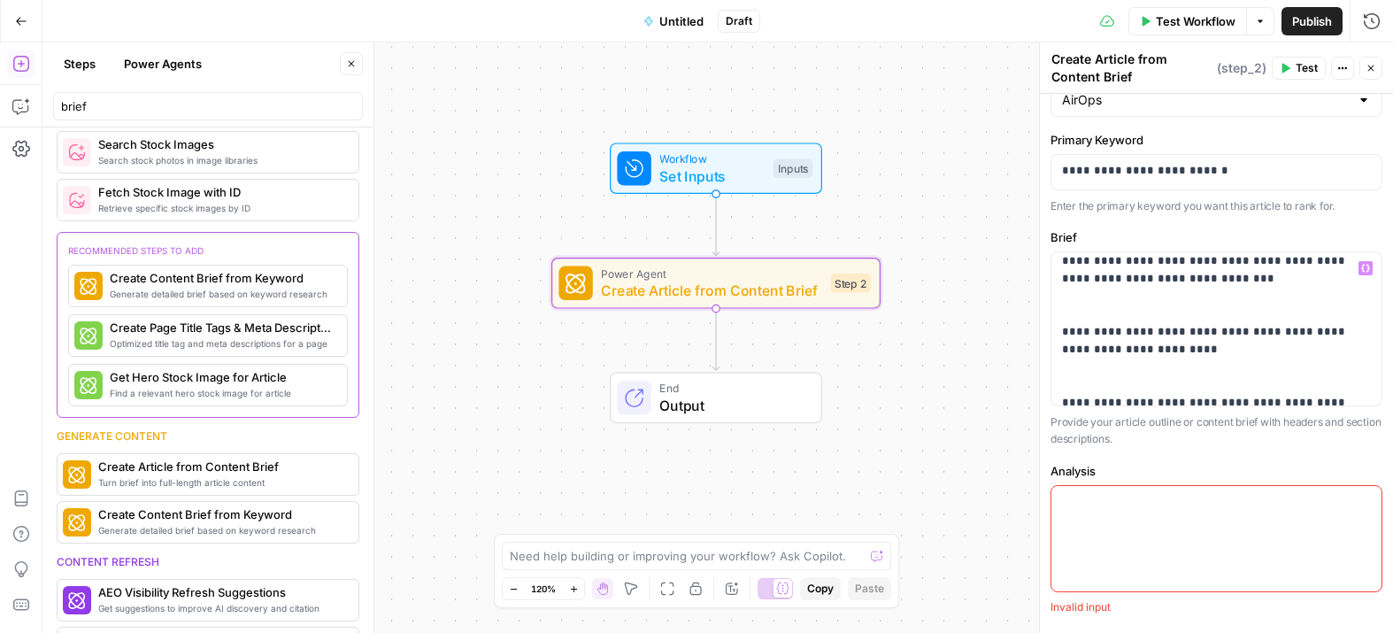
click at [1135, 529] on div at bounding box center [1216, 538] width 330 height 105
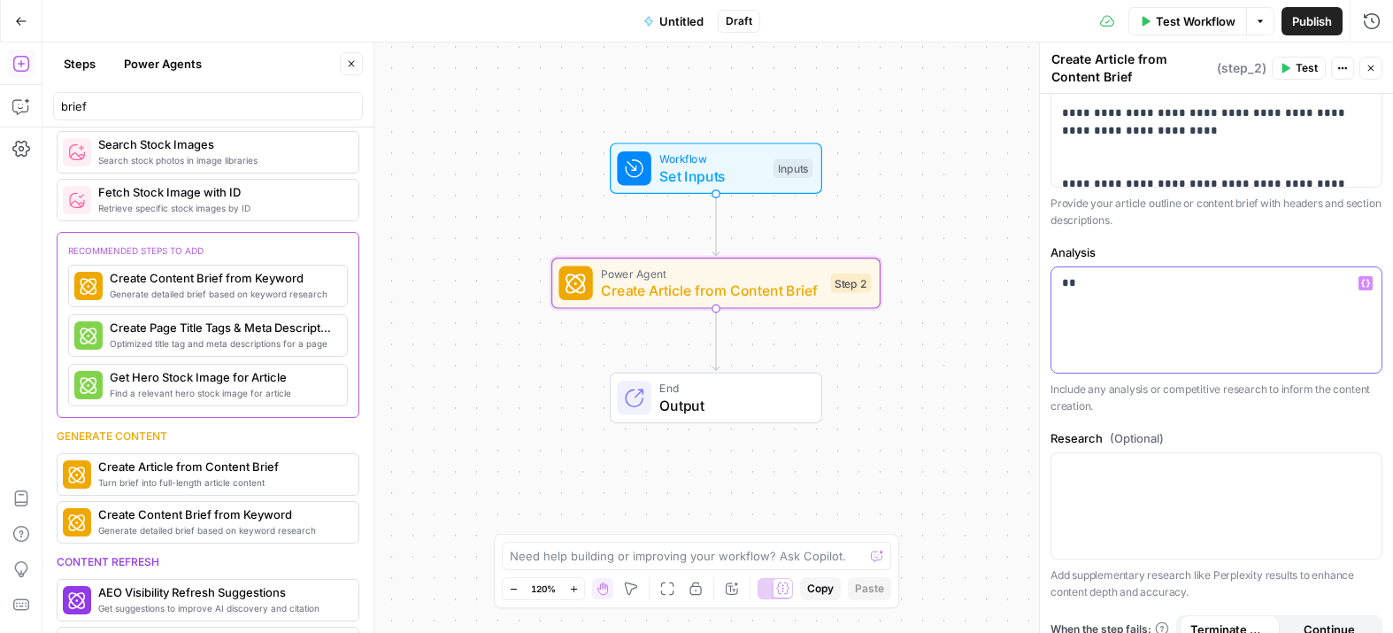
scroll to position [283, 0]
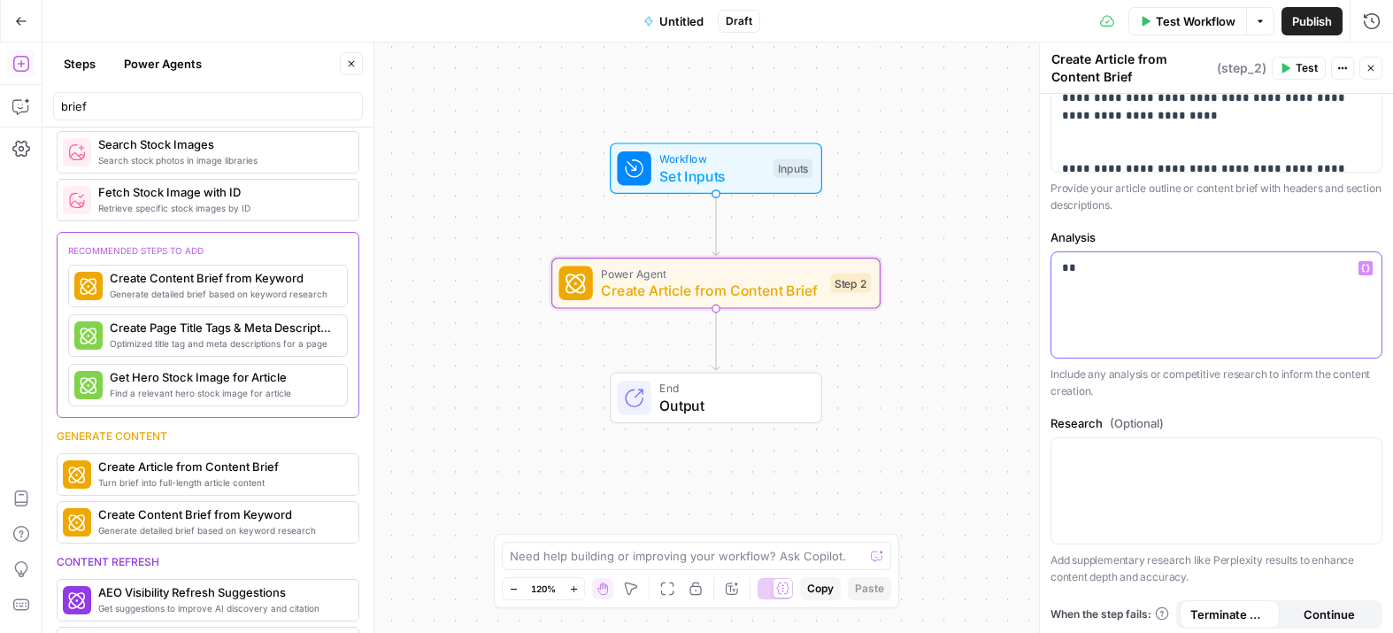
click at [1064, 262] on p "**" at bounding box center [1216, 268] width 309 height 18
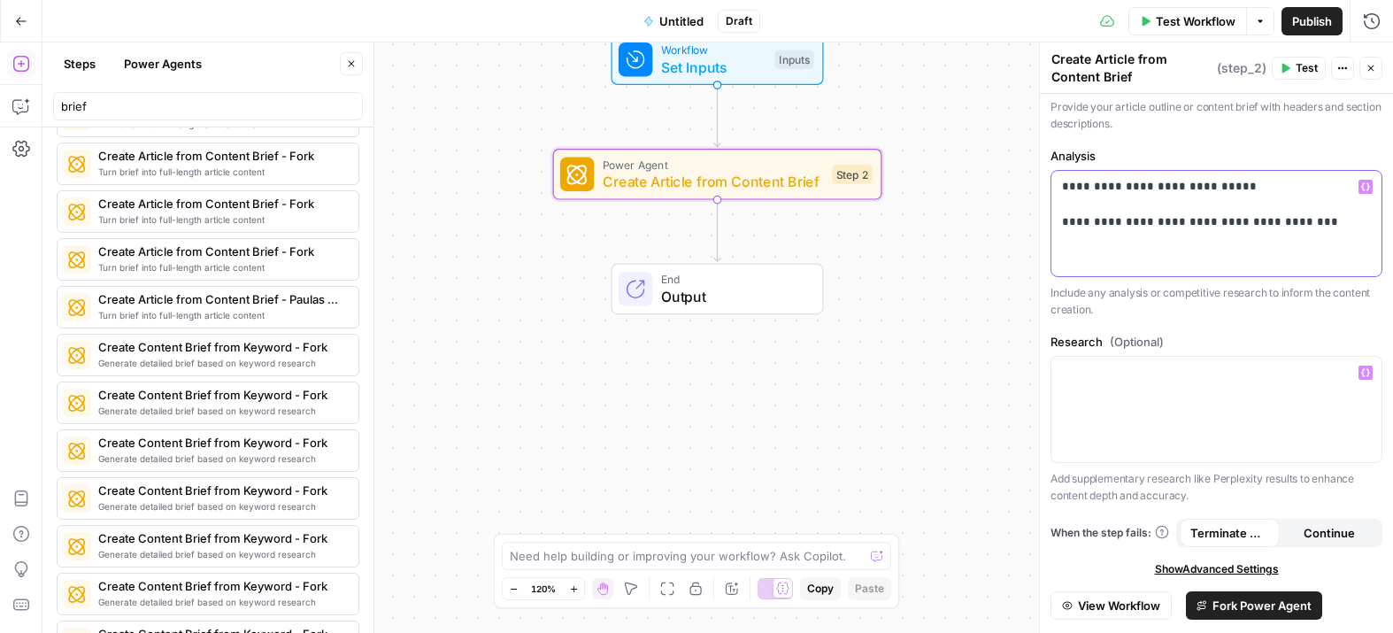
scroll to position [408, 0]
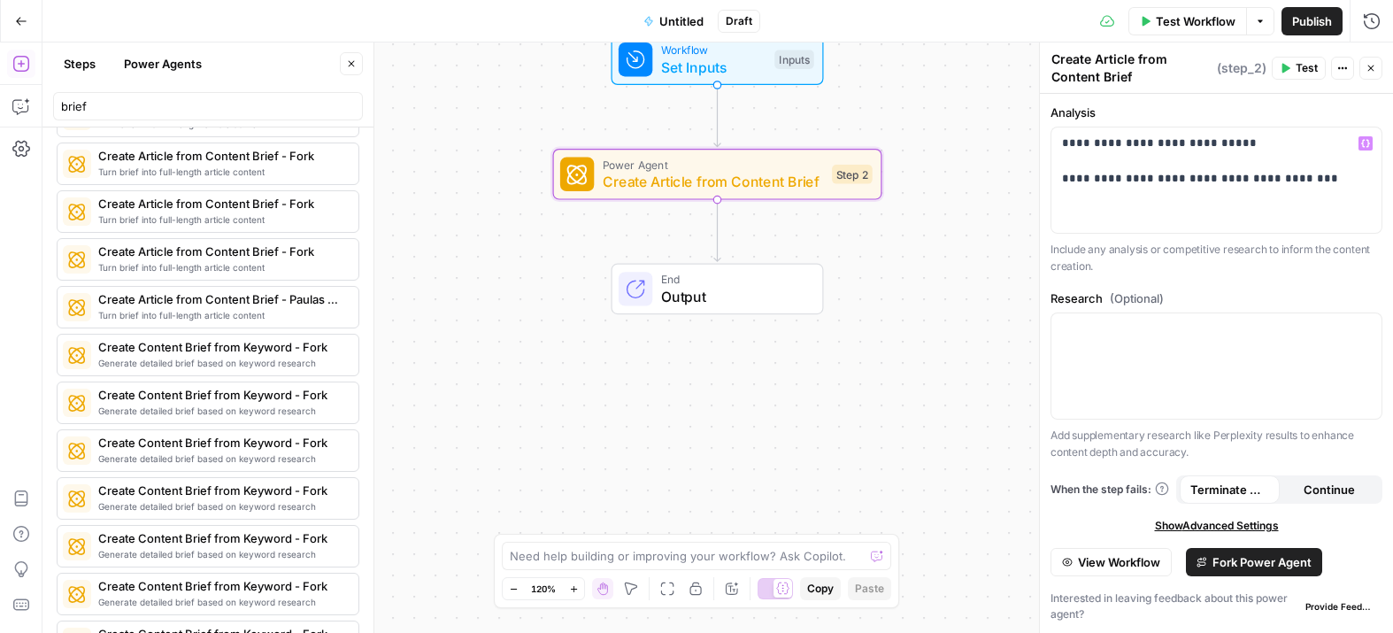
click at [1264, 562] on span "Fork Power Agent" at bounding box center [1261, 562] width 99 height 18
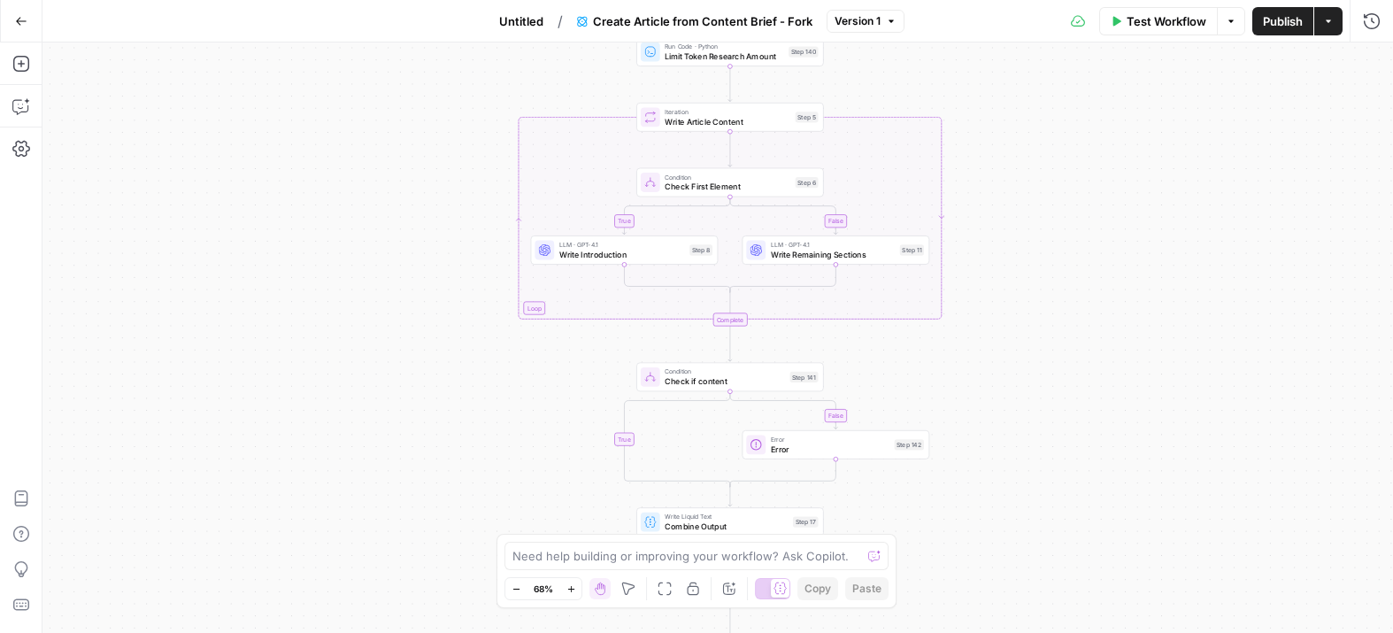
click at [541, 27] on span "Untitled" at bounding box center [521, 21] width 44 height 18
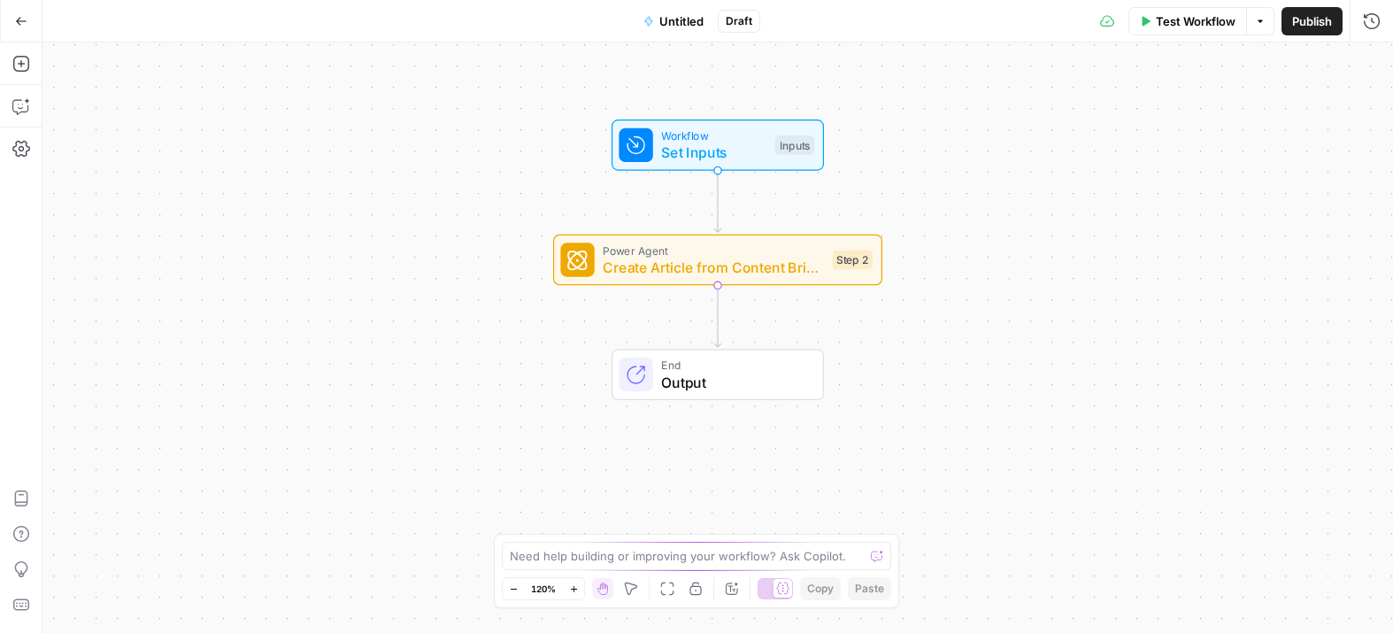
click at [1191, 23] on span "Test Workflow" at bounding box center [1196, 21] width 80 height 18
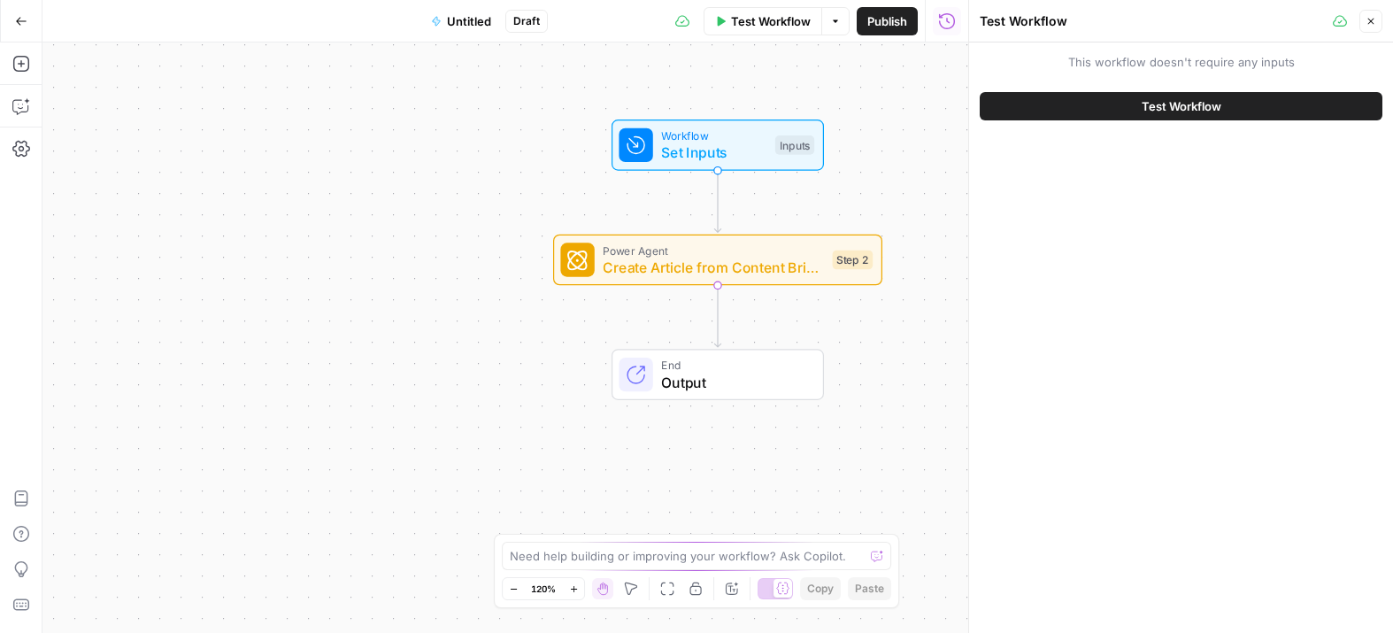
click at [753, 159] on span "Set Inputs" at bounding box center [713, 152] width 105 height 21
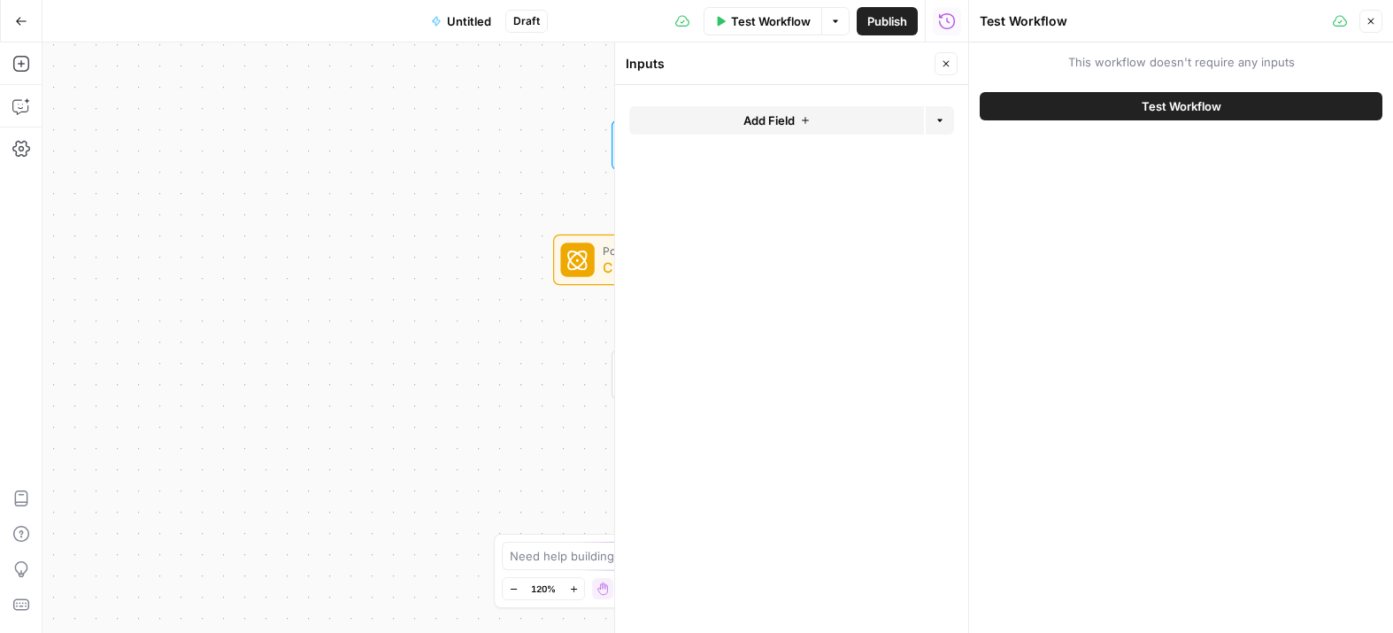
click at [793, 121] on span "Add Field" at bounding box center [768, 121] width 51 height 18
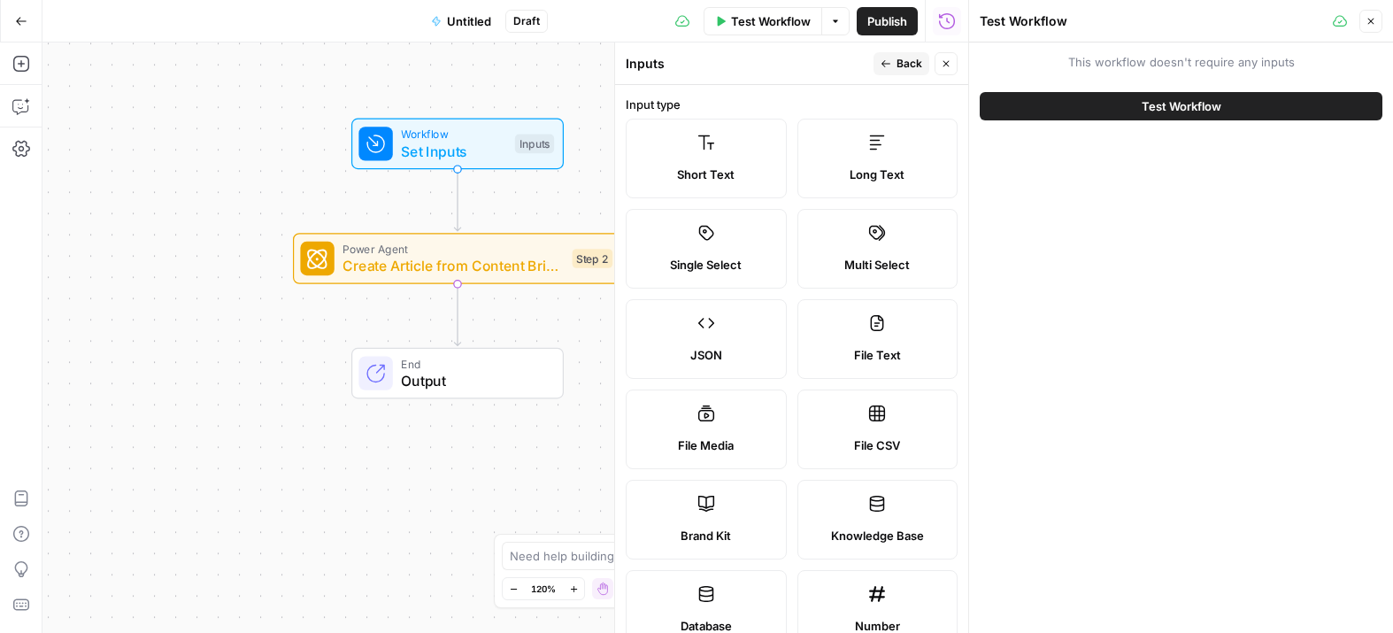
click at [1209, 101] on span "Test Workflow" at bounding box center [1182, 106] width 80 height 18
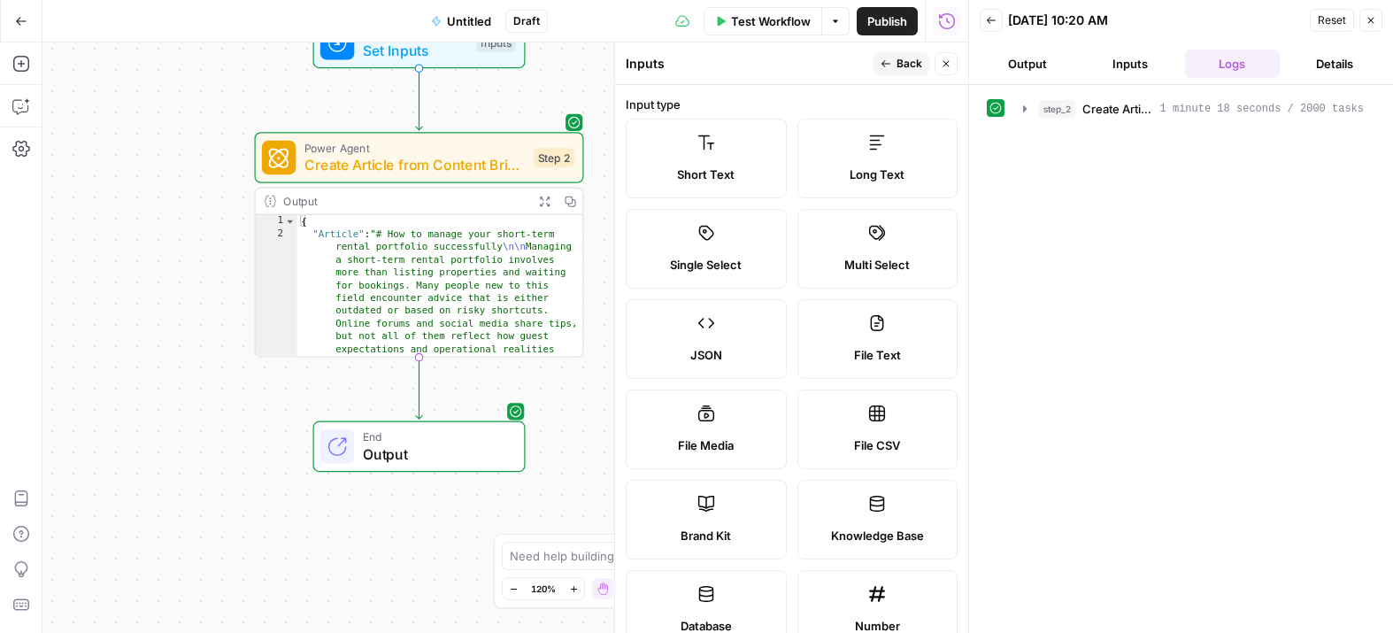
type textarea "**********"
click at [419, 357] on div "**********" at bounding box center [419, 273] width 329 height 170
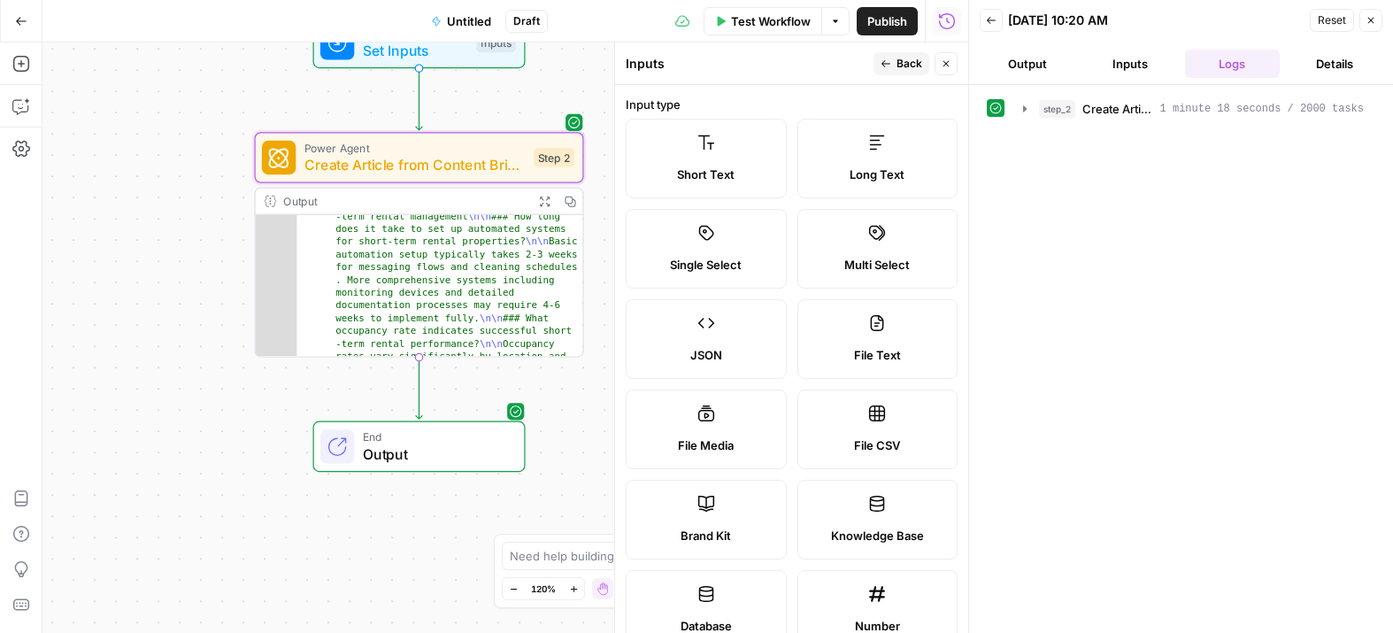
scroll to position [2399, 0]
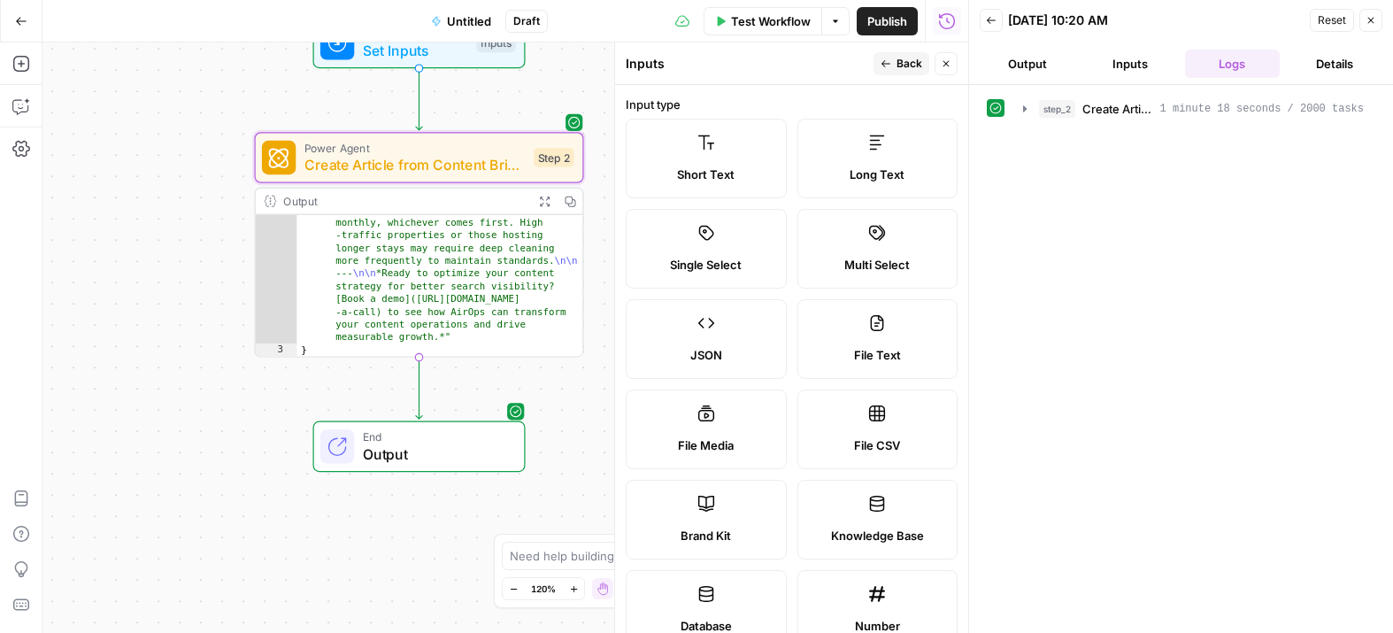
click at [1017, 64] on button "Output" at bounding box center [1028, 64] width 96 height 28
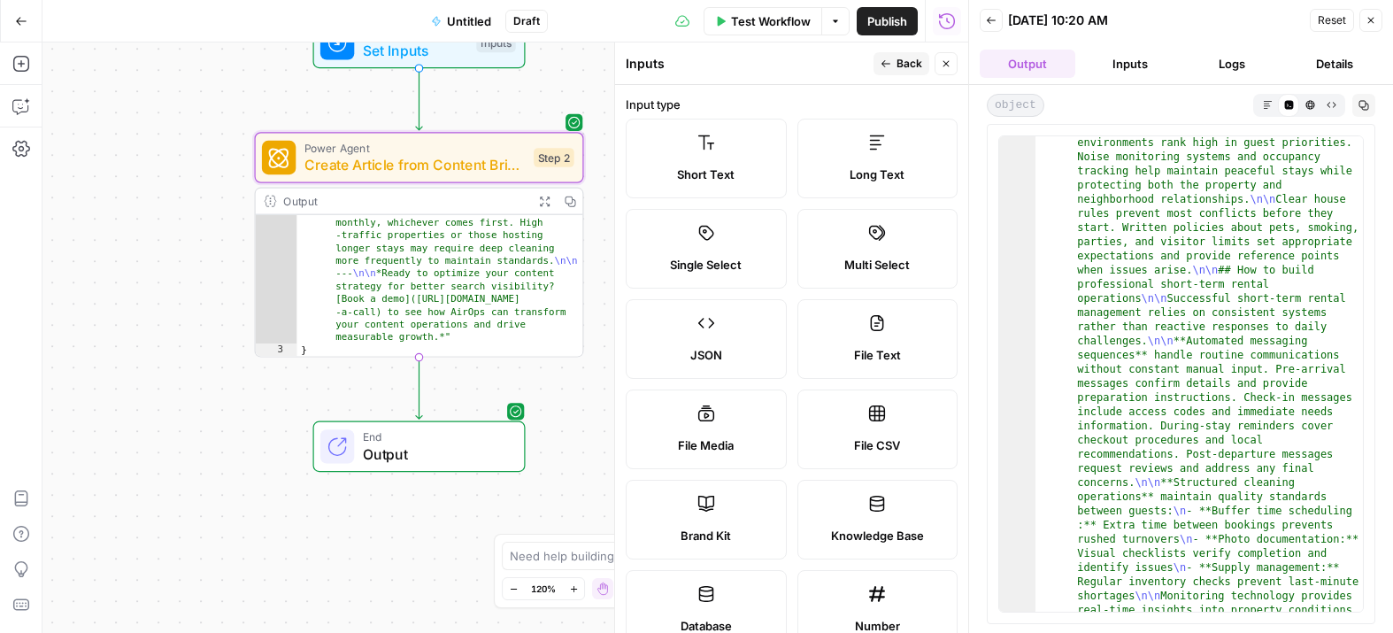
scroll to position [1130, 0]
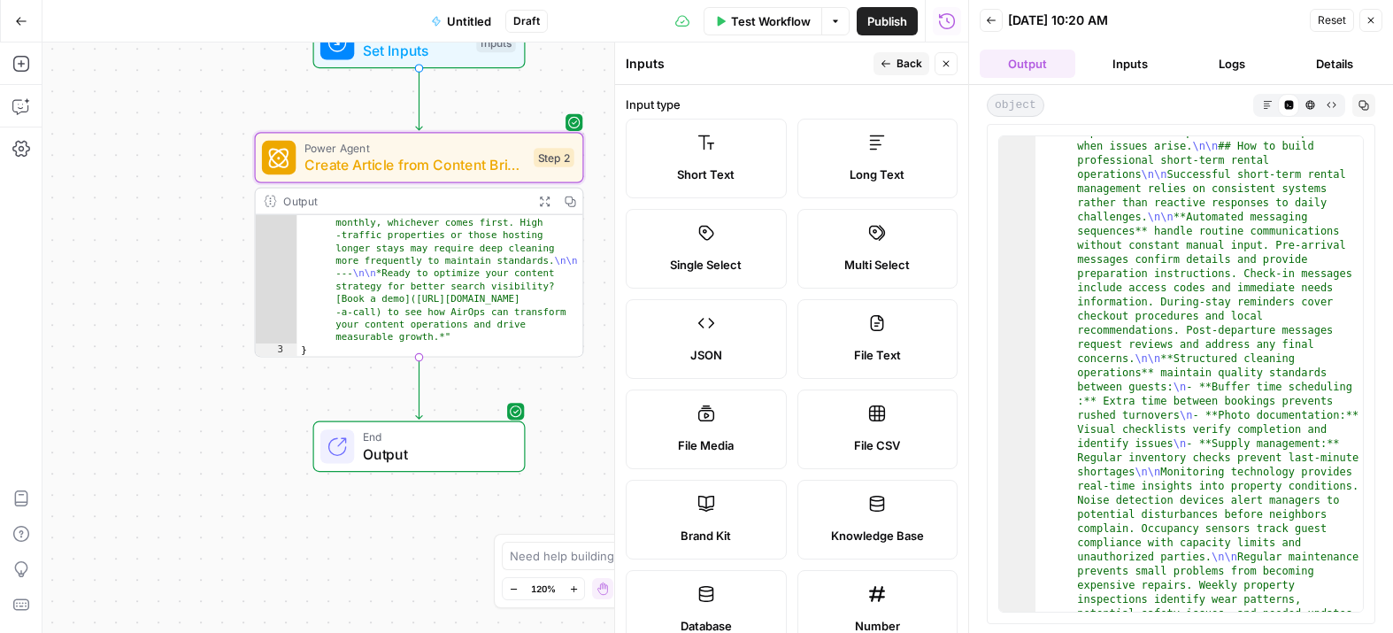
click at [1319, 56] on button "Details" at bounding box center [1335, 64] width 96 height 28
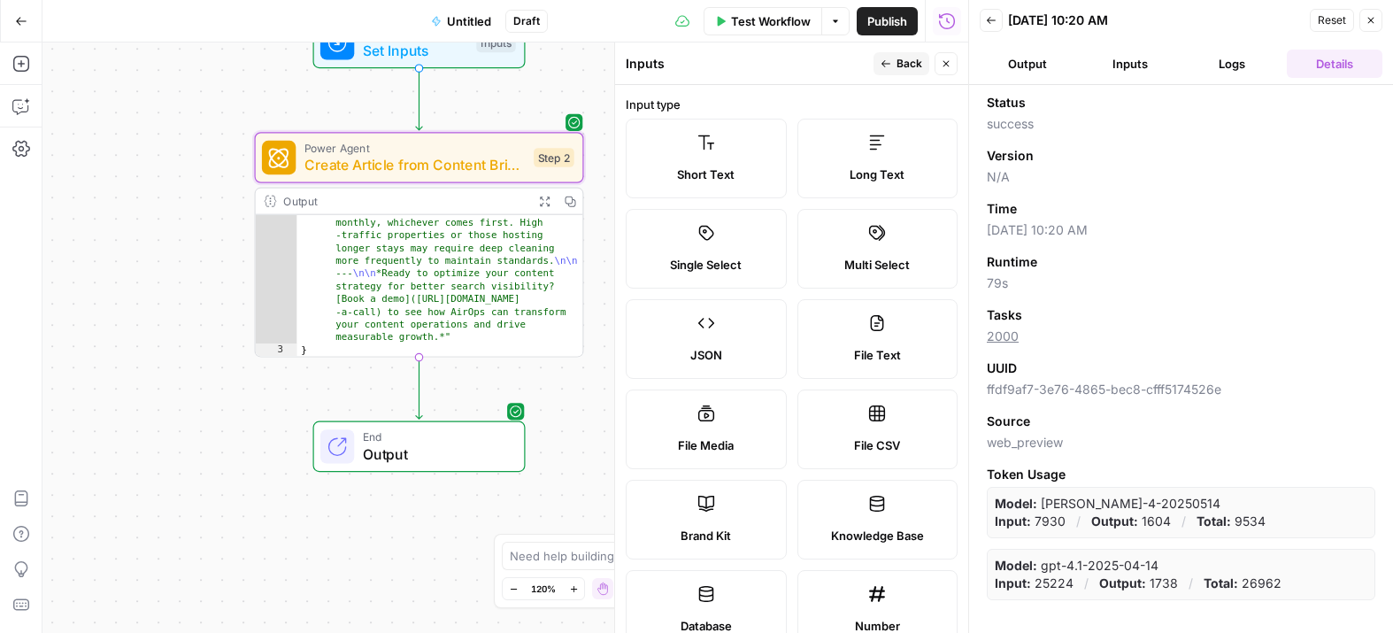
click at [988, 22] on icon "button" at bounding box center [991, 20] width 11 height 11
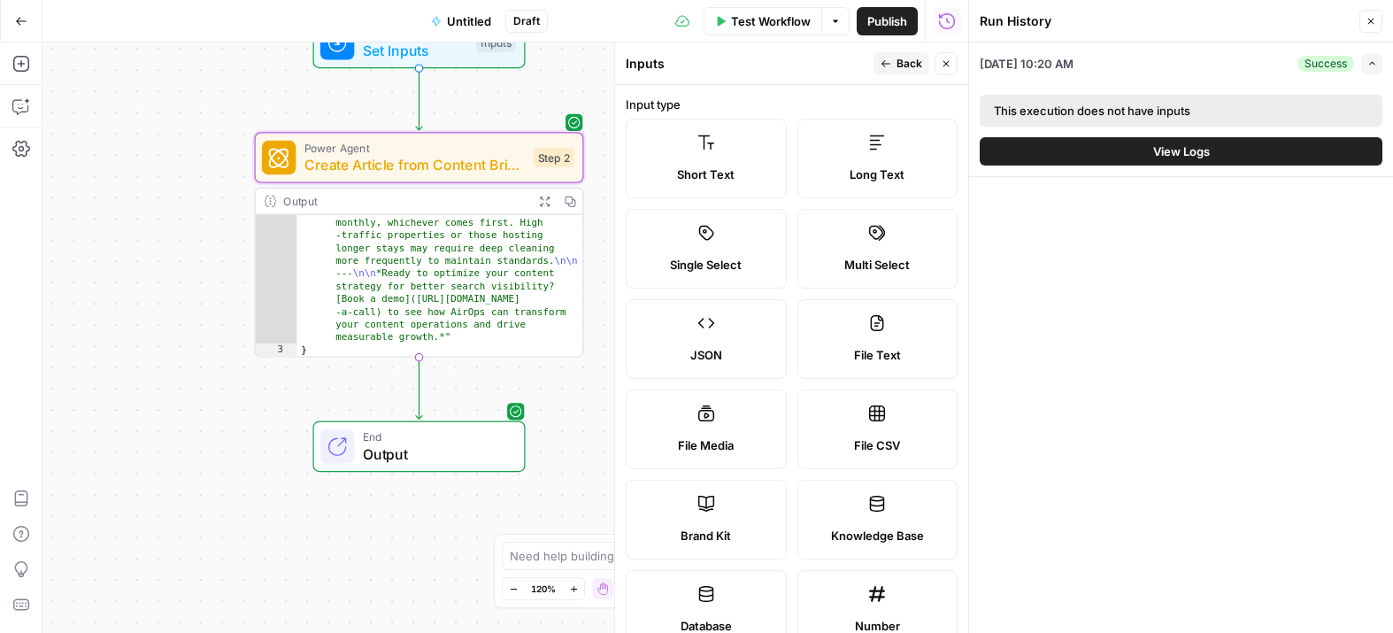
click at [1374, 18] on icon "button" at bounding box center [1371, 21] width 11 height 11
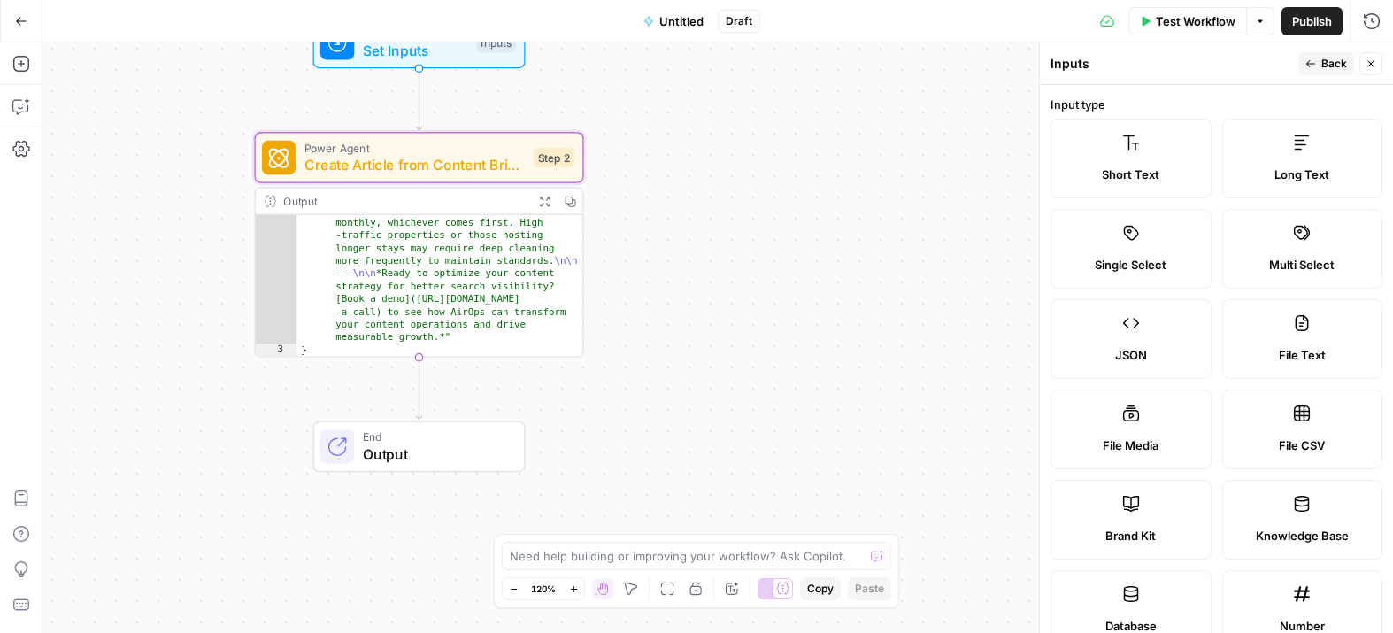
click at [396, 159] on span "Create Article from Content Brief - Fork" at bounding box center [414, 164] width 221 height 21
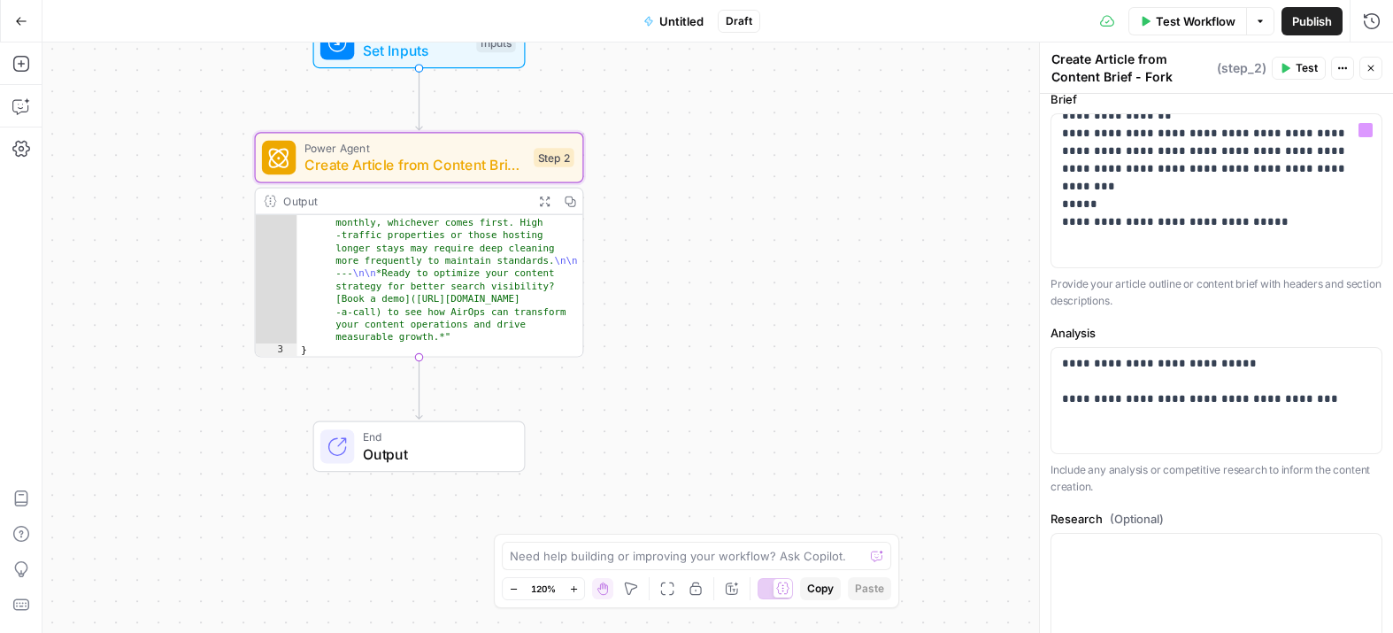
scroll to position [214, 0]
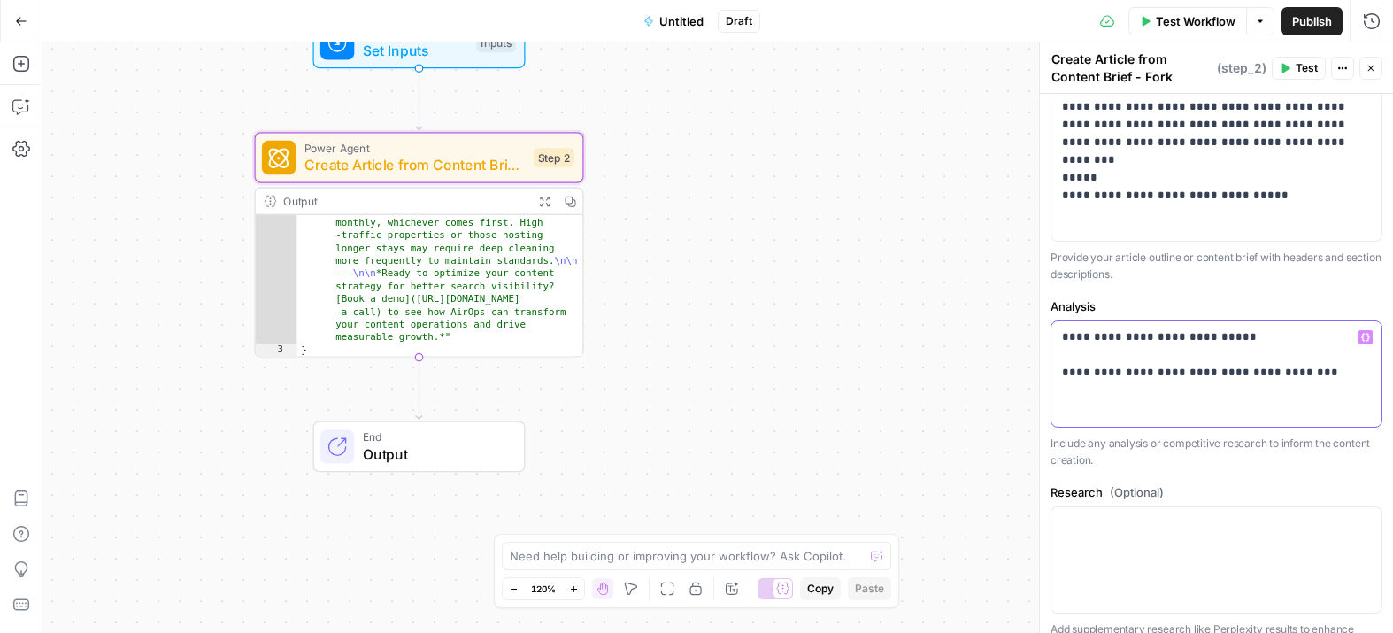
click at [1319, 375] on p "**********" at bounding box center [1216, 354] width 309 height 53
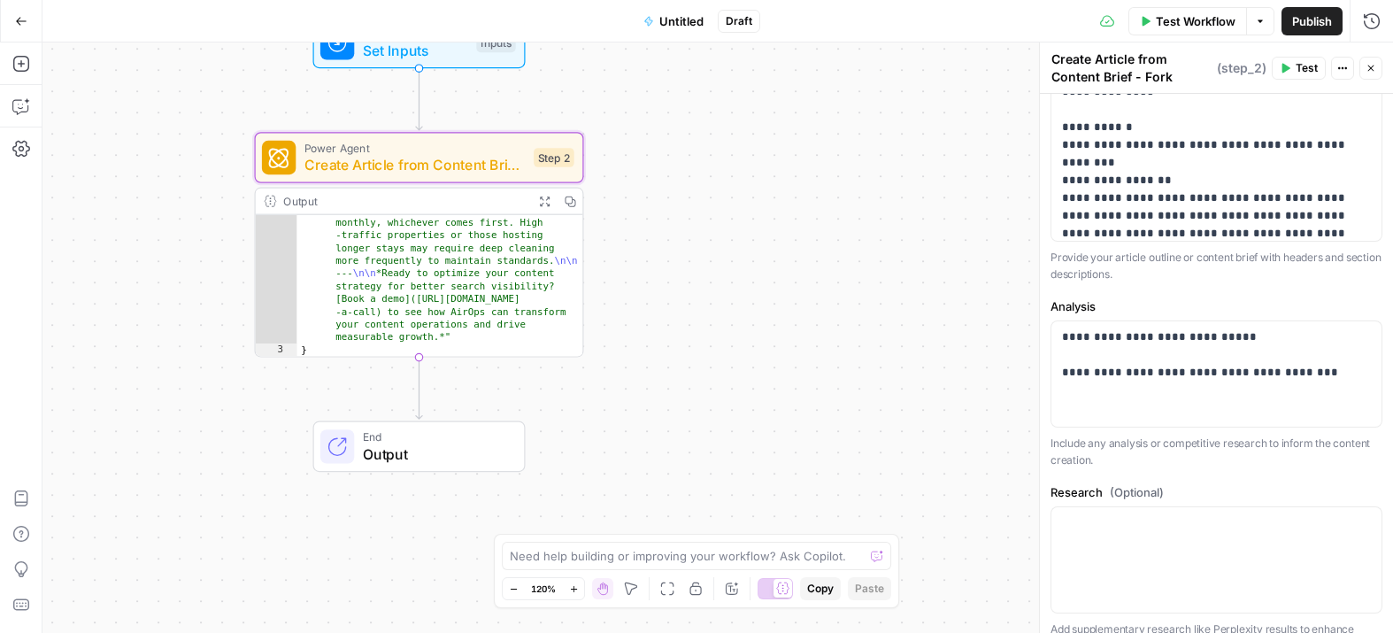
scroll to position [0, 0]
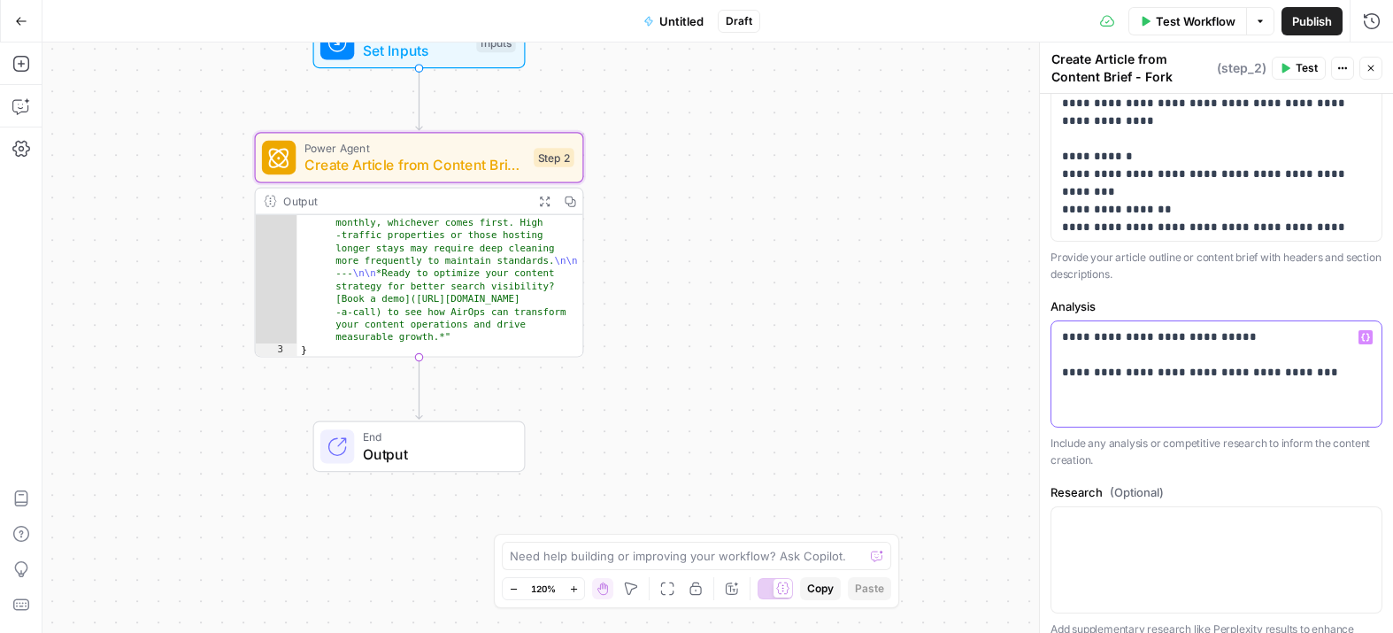
click at [1315, 376] on p "**********" at bounding box center [1216, 372] width 309 height 89
click at [1301, 406] on p "**********" at bounding box center [1216, 372] width 309 height 89
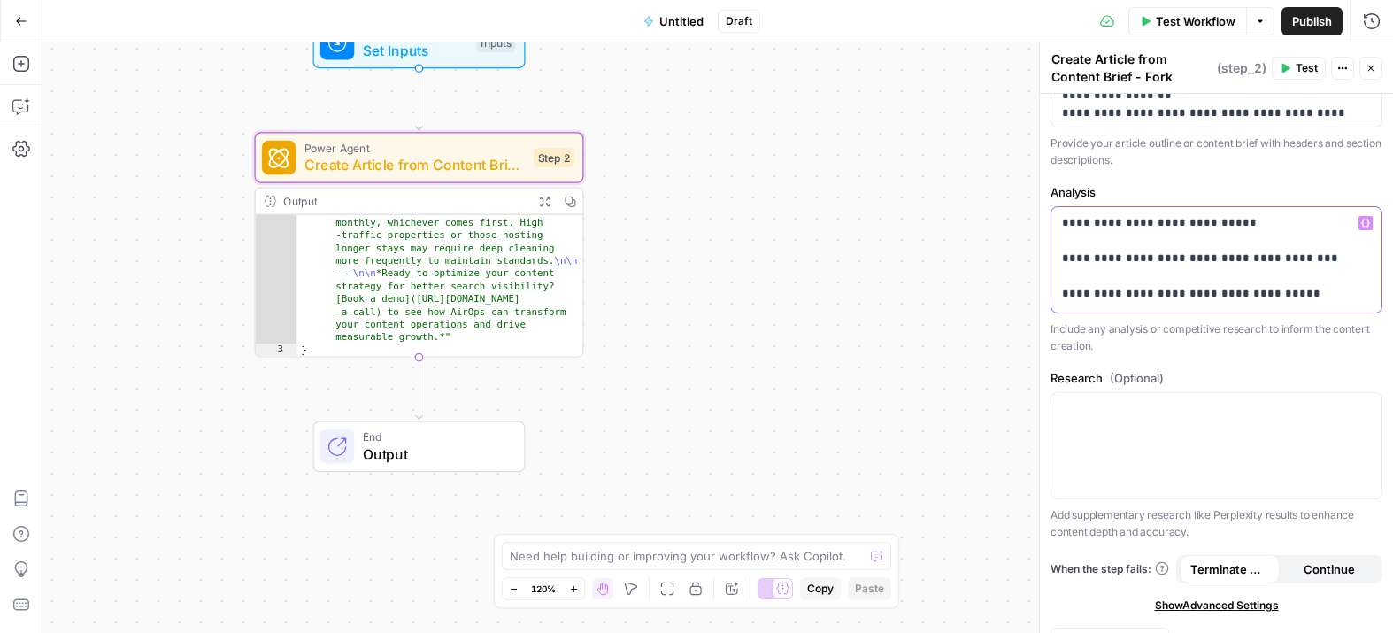
scroll to position [362, 0]
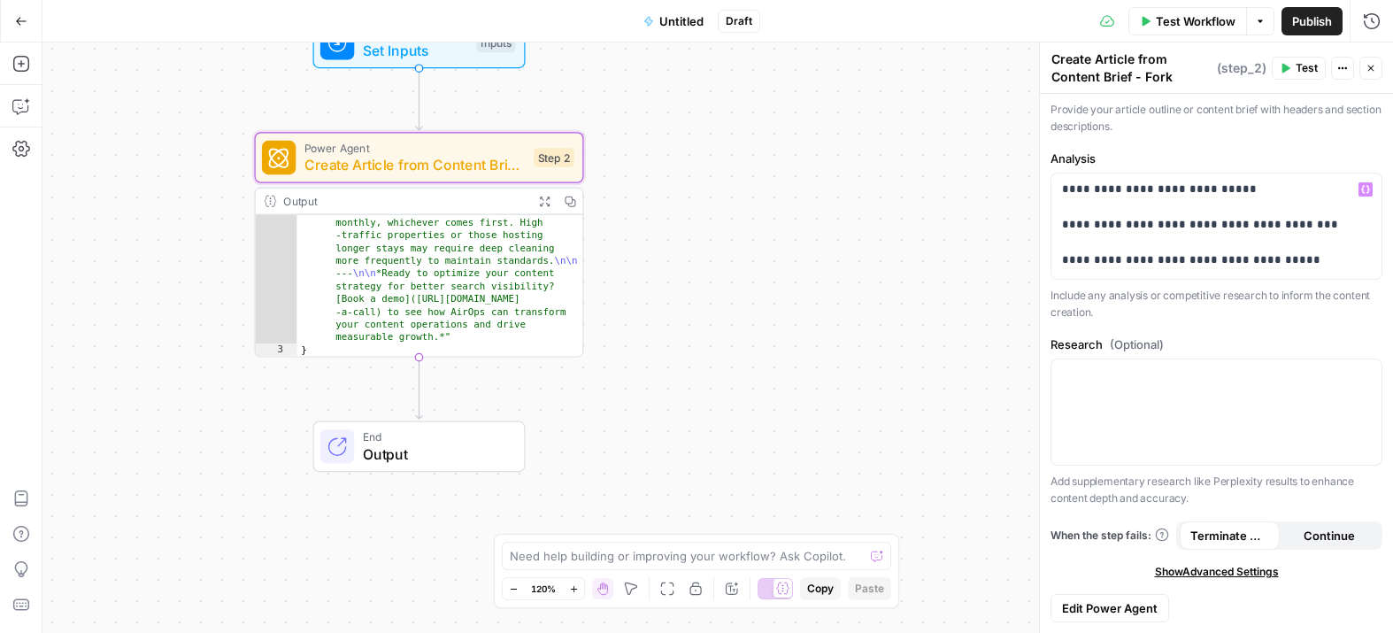
click at [1197, 14] on span "Test Workflow" at bounding box center [1196, 21] width 80 height 18
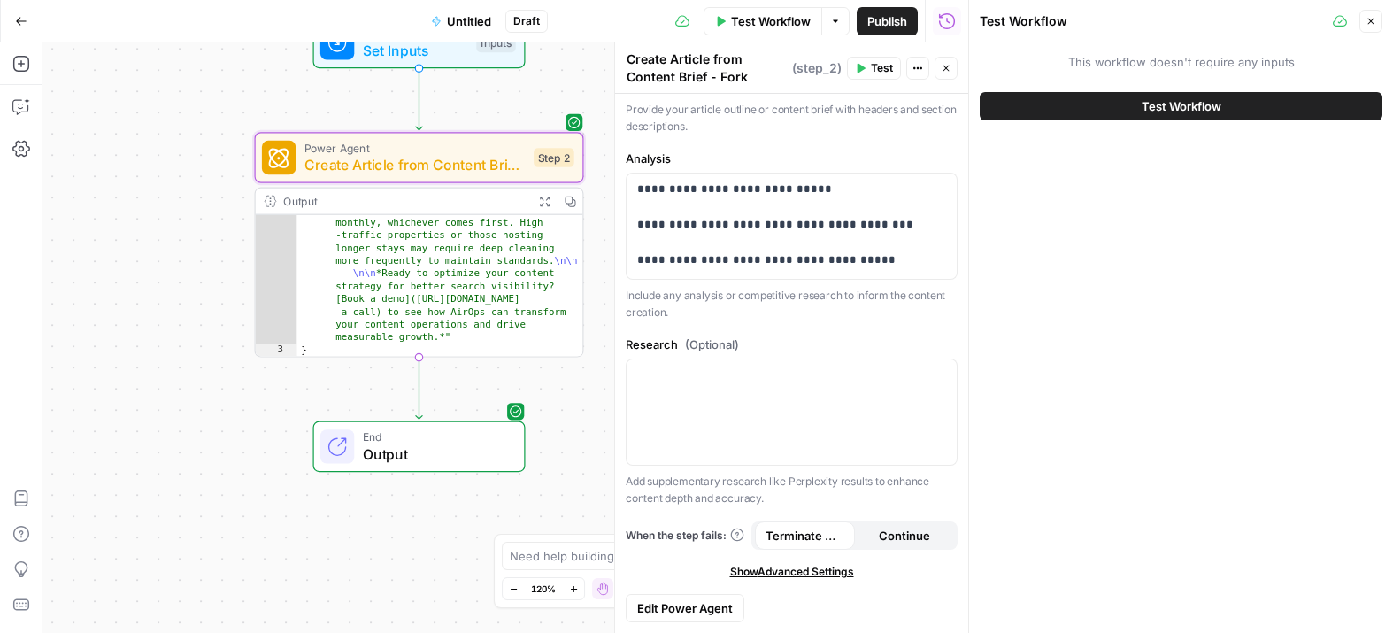
click at [1169, 108] on span "Test Workflow" at bounding box center [1182, 106] width 80 height 18
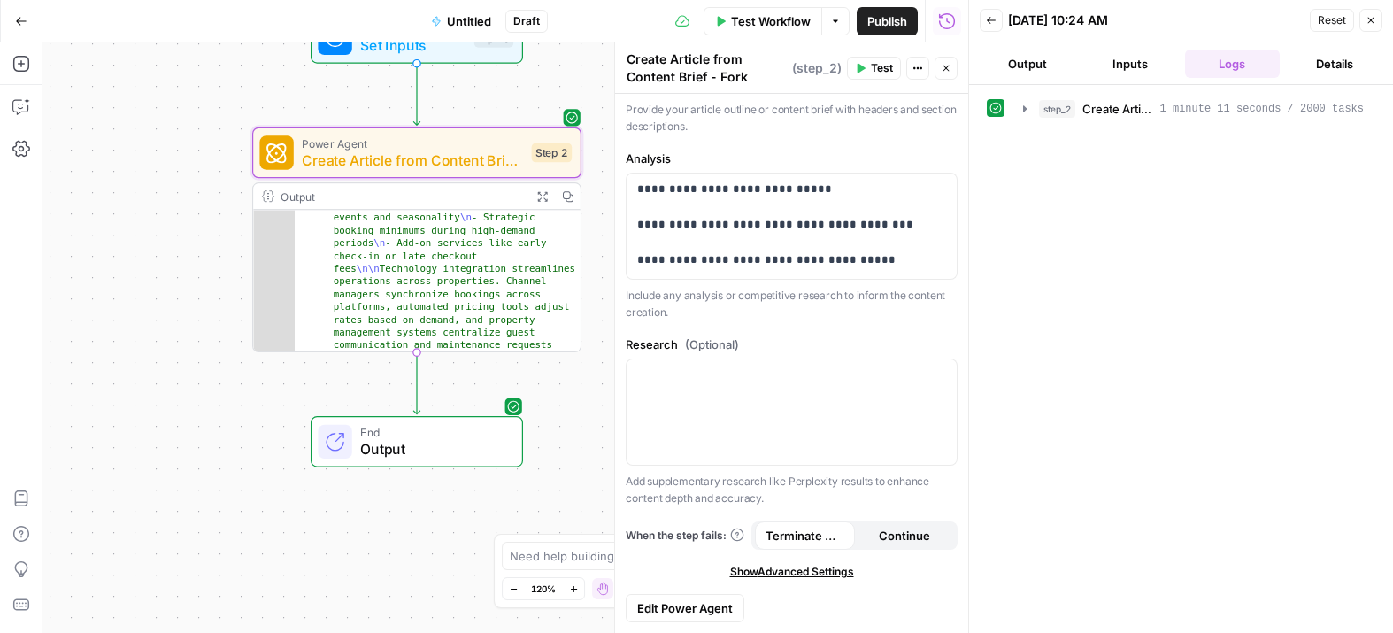
scroll to position [2077, 0]
click at [141, 158] on div "**********" at bounding box center [505, 337] width 926 height 590
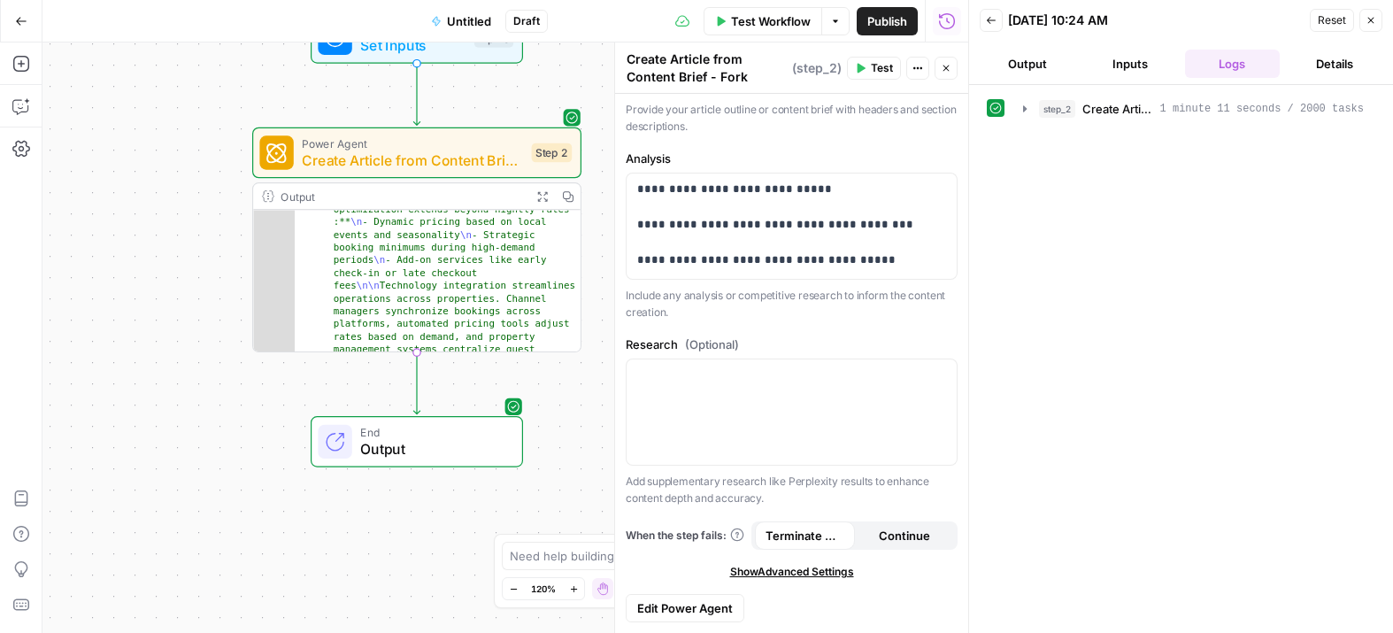
click at [1372, 15] on icon "button" at bounding box center [1371, 20] width 11 height 11
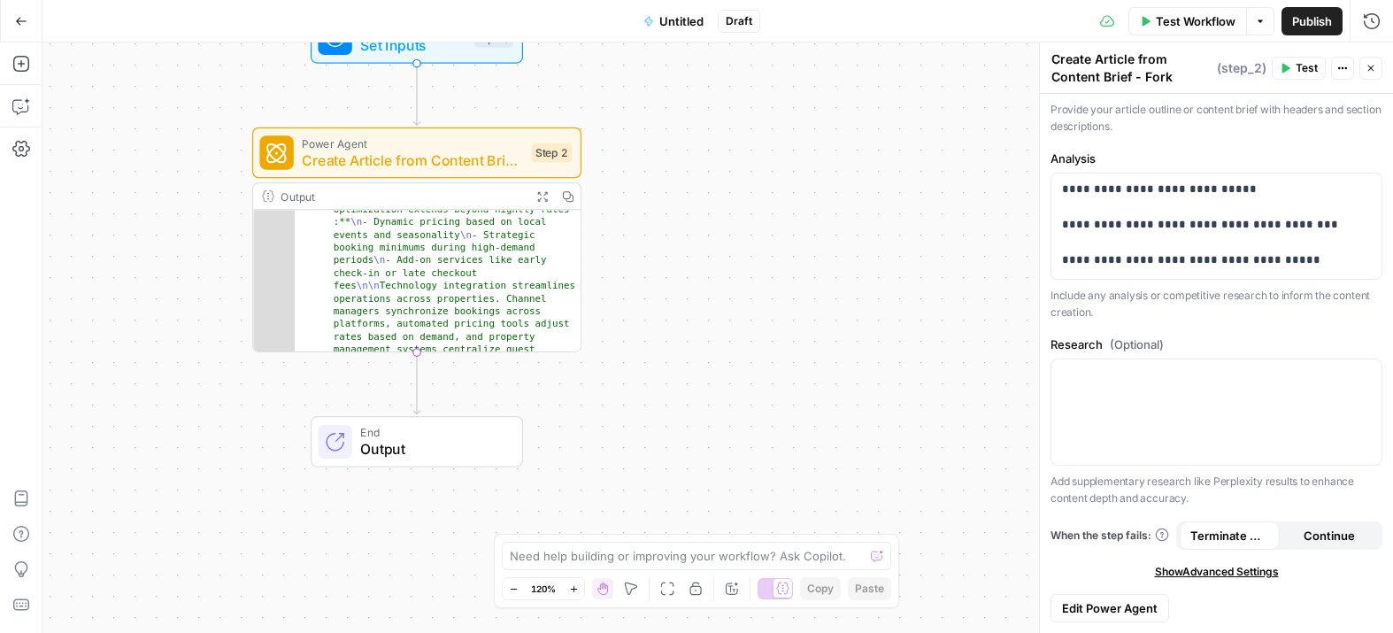
click at [413, 396] on icon "Edge from step_2 to end" at bounding box center [416, 383] width 6 height 62
click at [24, 65] on icon "button" at bounding box center [21, 64] width 18 height 18
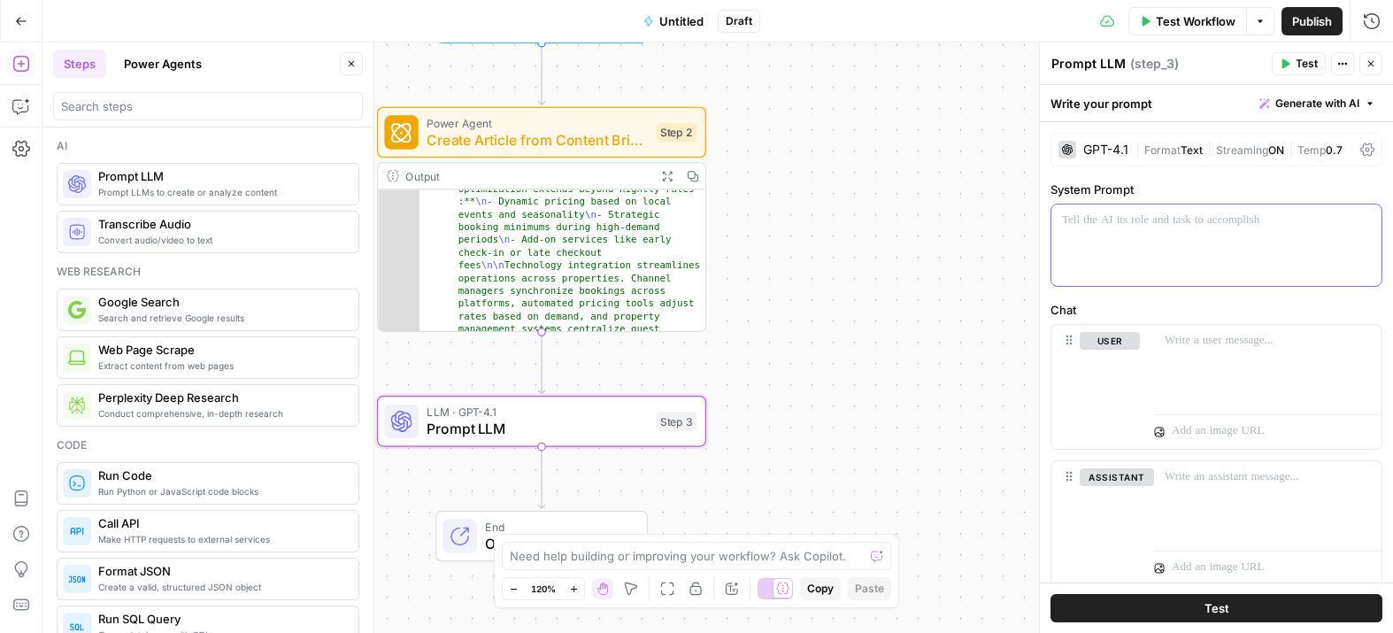
click at [1189, 235] on div at bounding box center [1216, 244] width 330 height 81
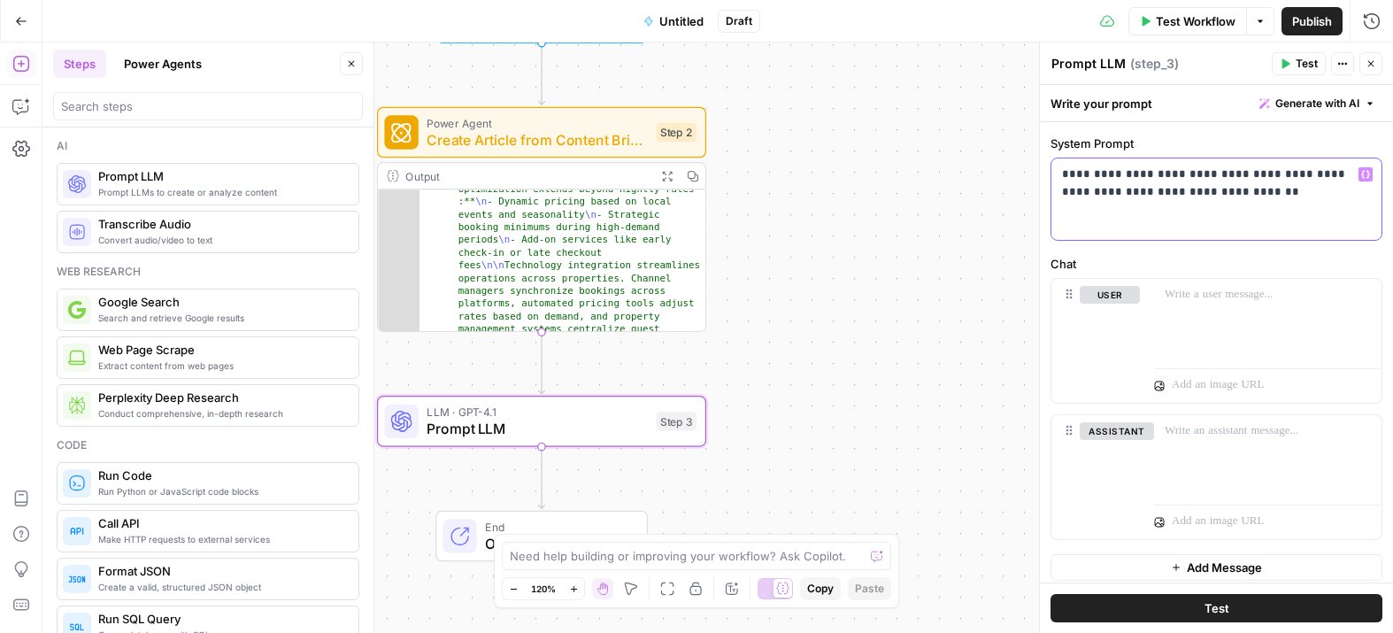
scroll to position [55, 0]
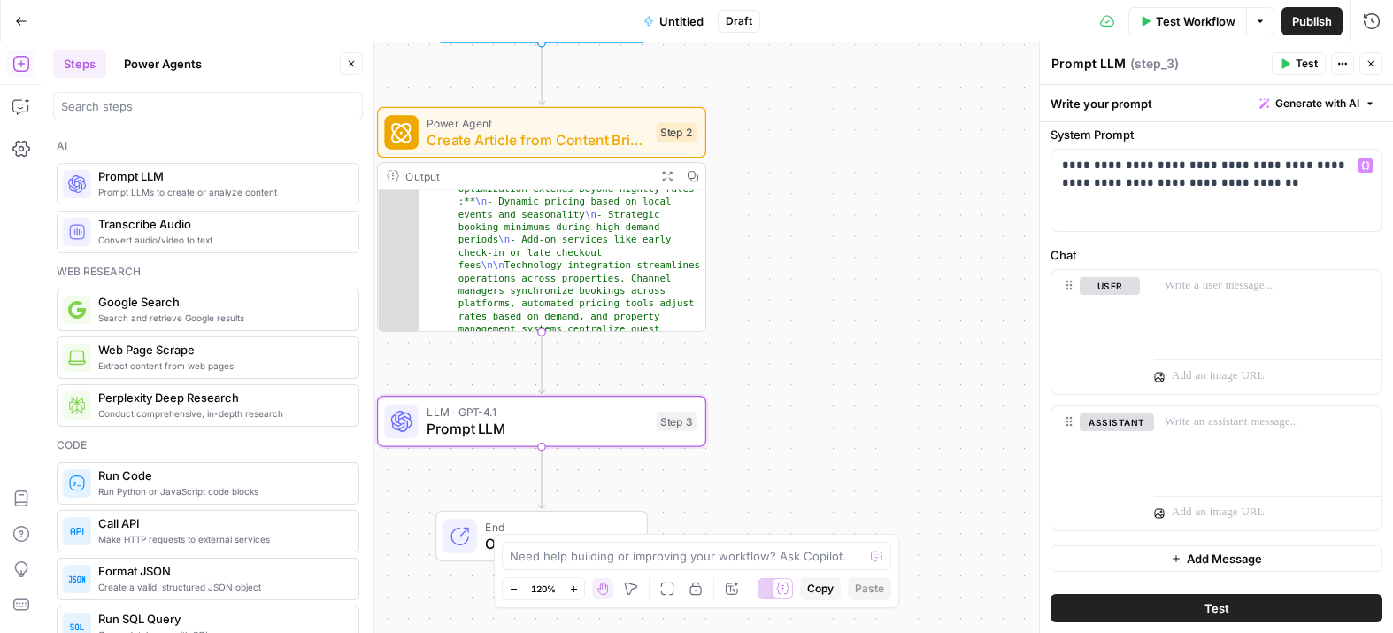
click at [1207, 608] on span "Test" at bounding box center [1217, 608] width 25 height 18
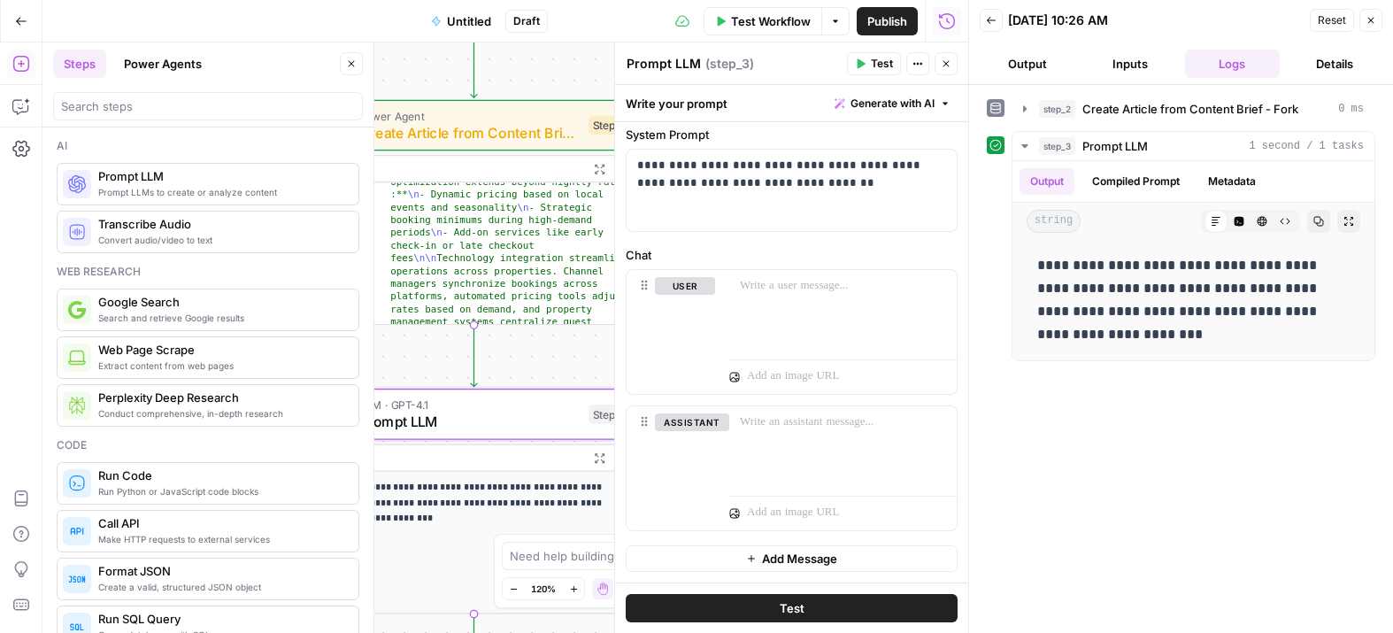
click at [761, 25] on span "Test Workflow" at bounding box center [771, 21] width 80 height 18
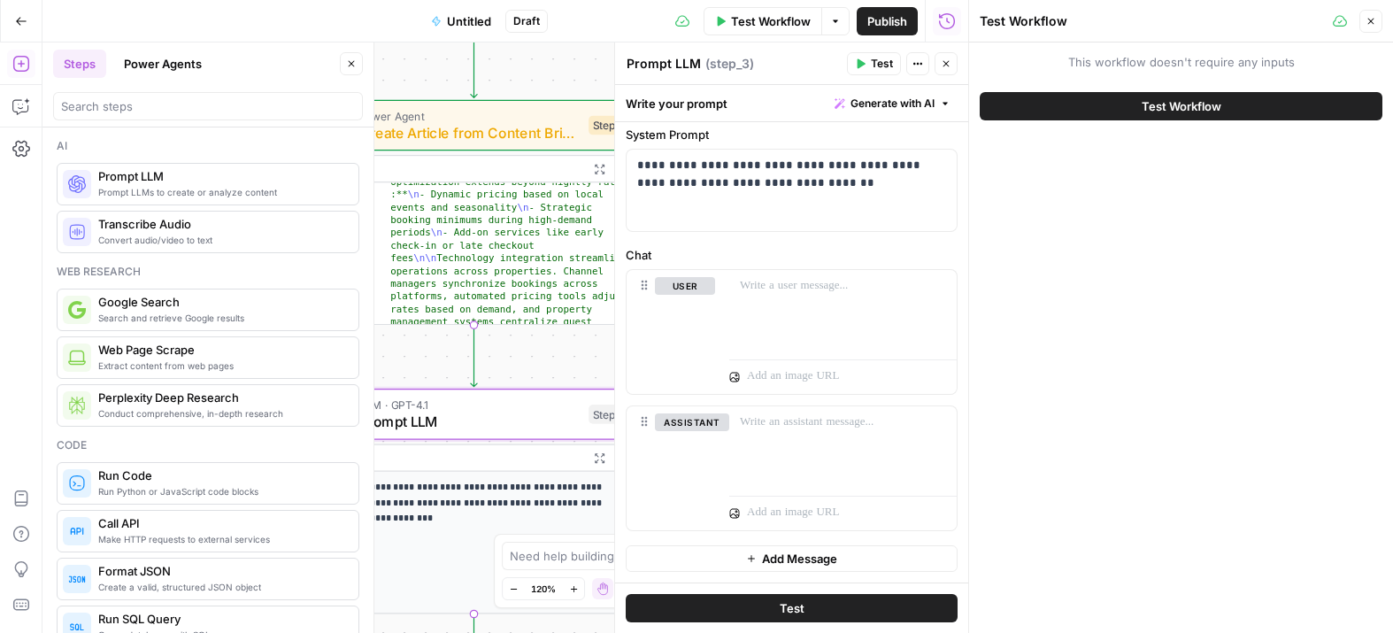
click at [1179, 98] on span "Test Workflow" at bounding box center [1182, 106] width 80 height 18
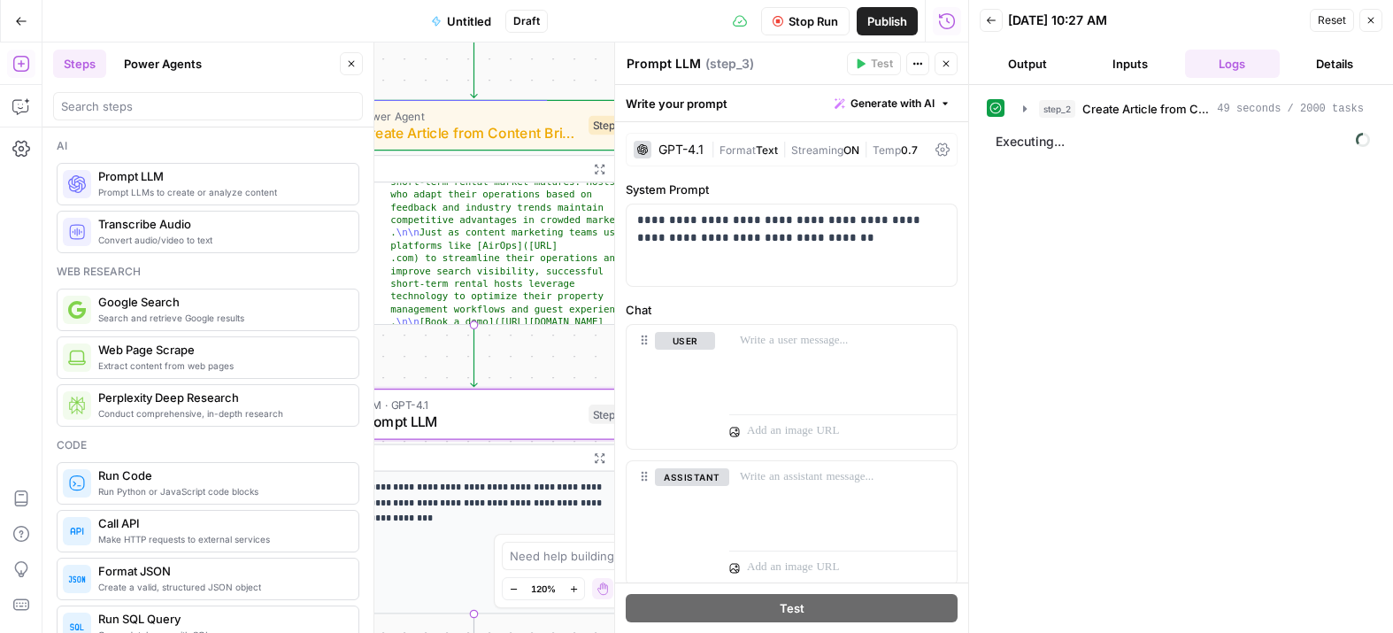
scroll to position [55, 0]
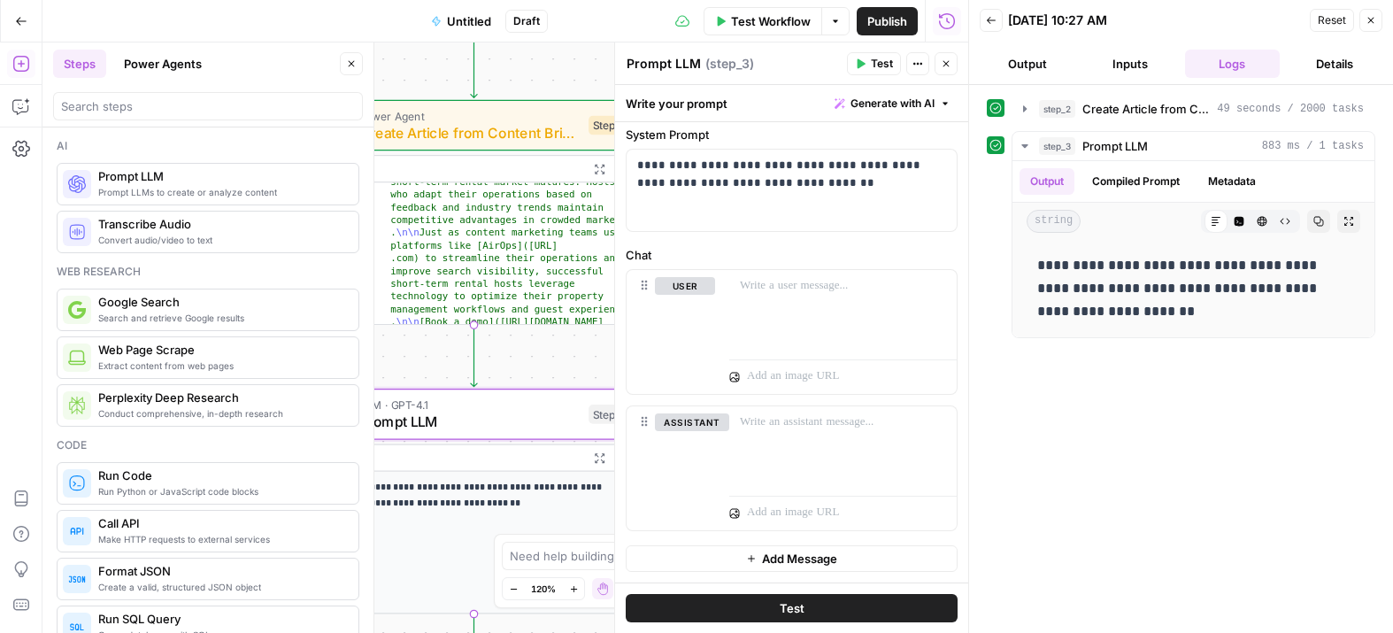
click at [12, 427] on div "Add Steps Copilot Settings AirOps Academy Help Give Feedback Shortcuts" at bounding box center [21, 337] width 42 height 590
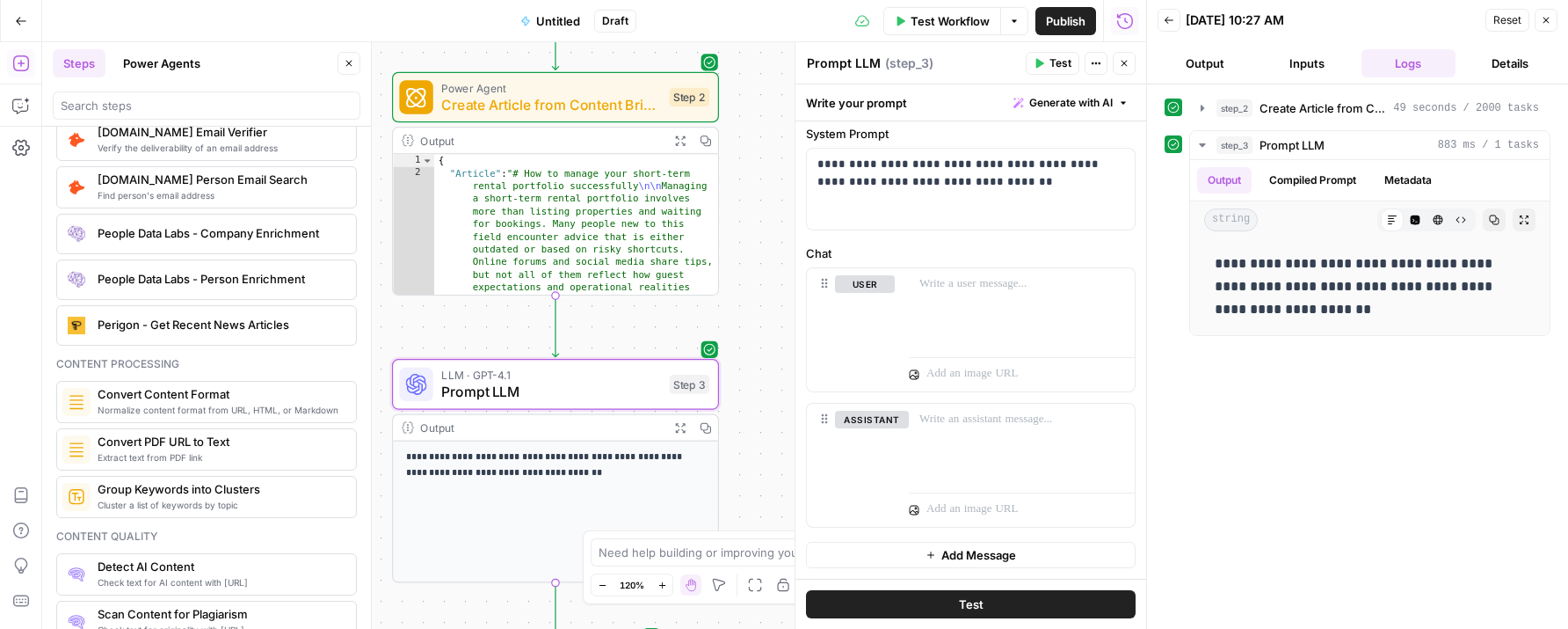
scroll to position [2582, 0]
